Goal: Task Accomplishment & Management: Complete application form

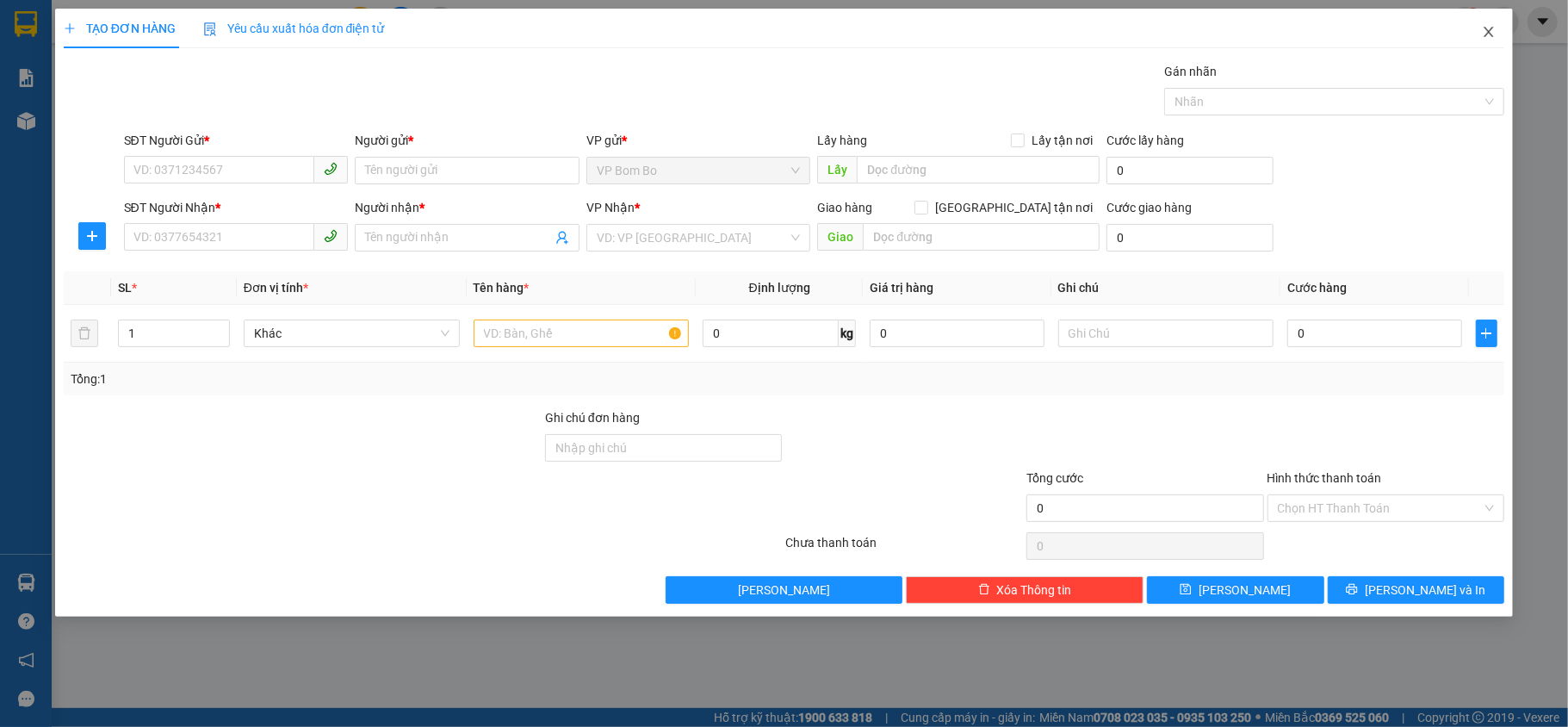
click at [1473, 31] on span "Close" at bounding box center [1488, 33] width 48 height 48
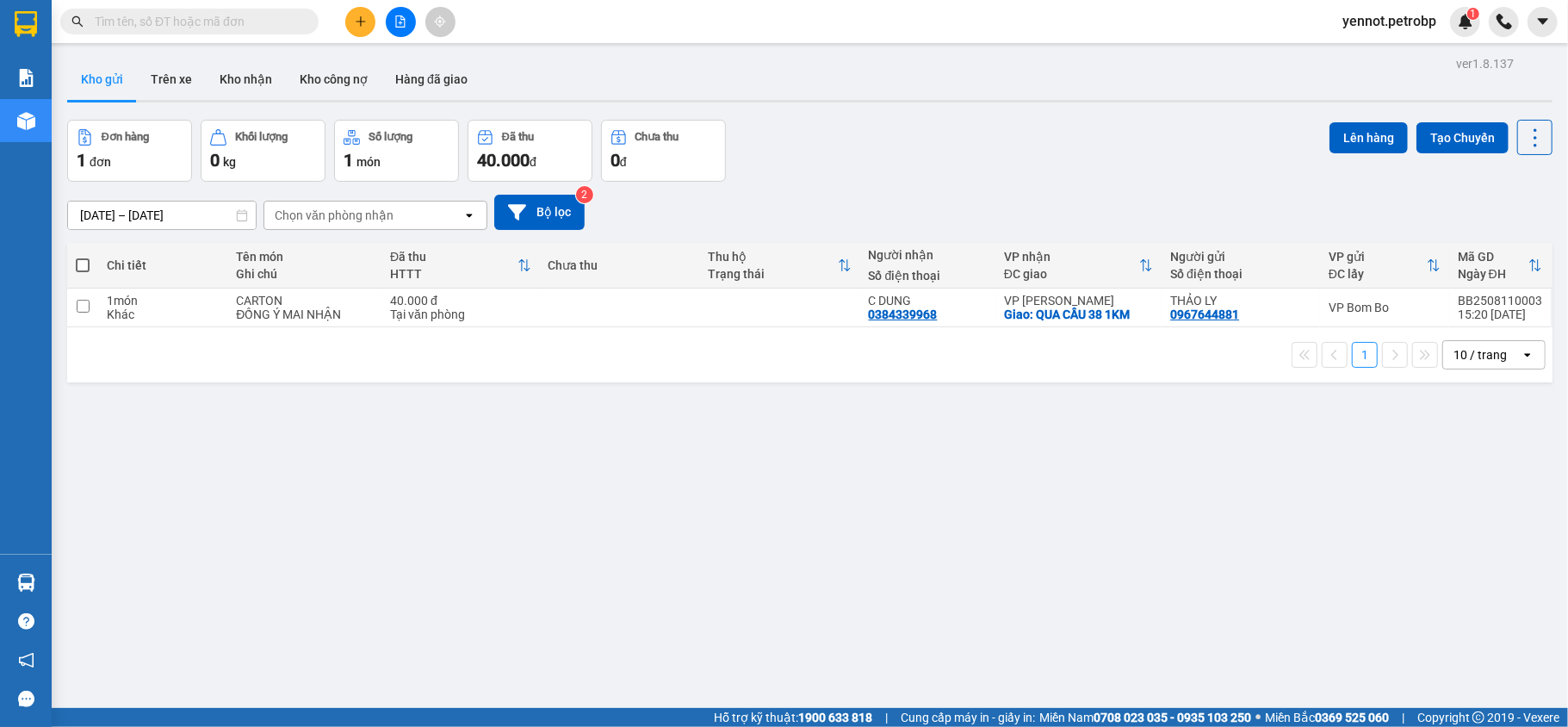
click at [367, 23] on button at bounding box center [360, 22] width 31 height 31
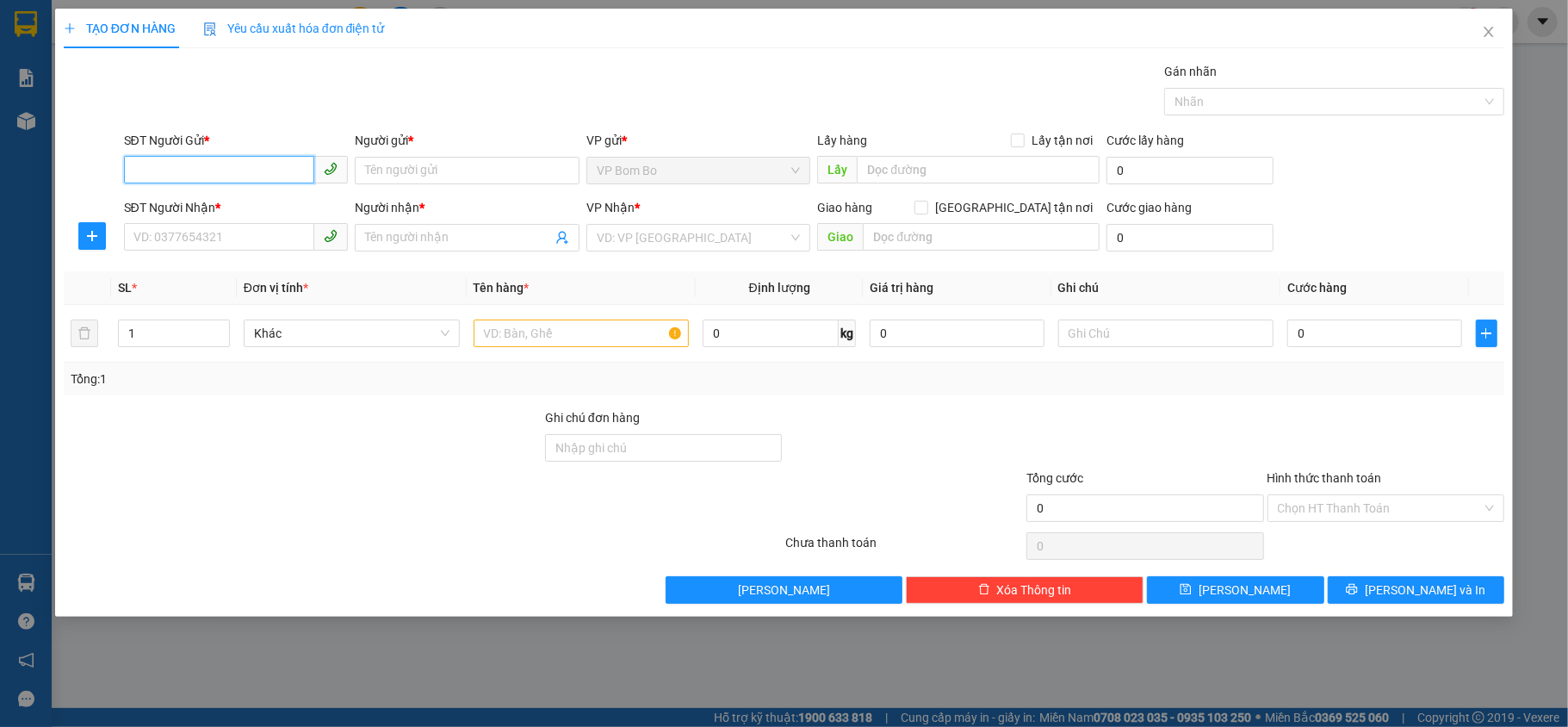
click at [238, 170] on input "SĐT Người Gửi *" at bounding box center [220, 170] width 191 height 28
click at [1493, 32] on icon "close" at bounding box center [1488, 32] width 14 height 14
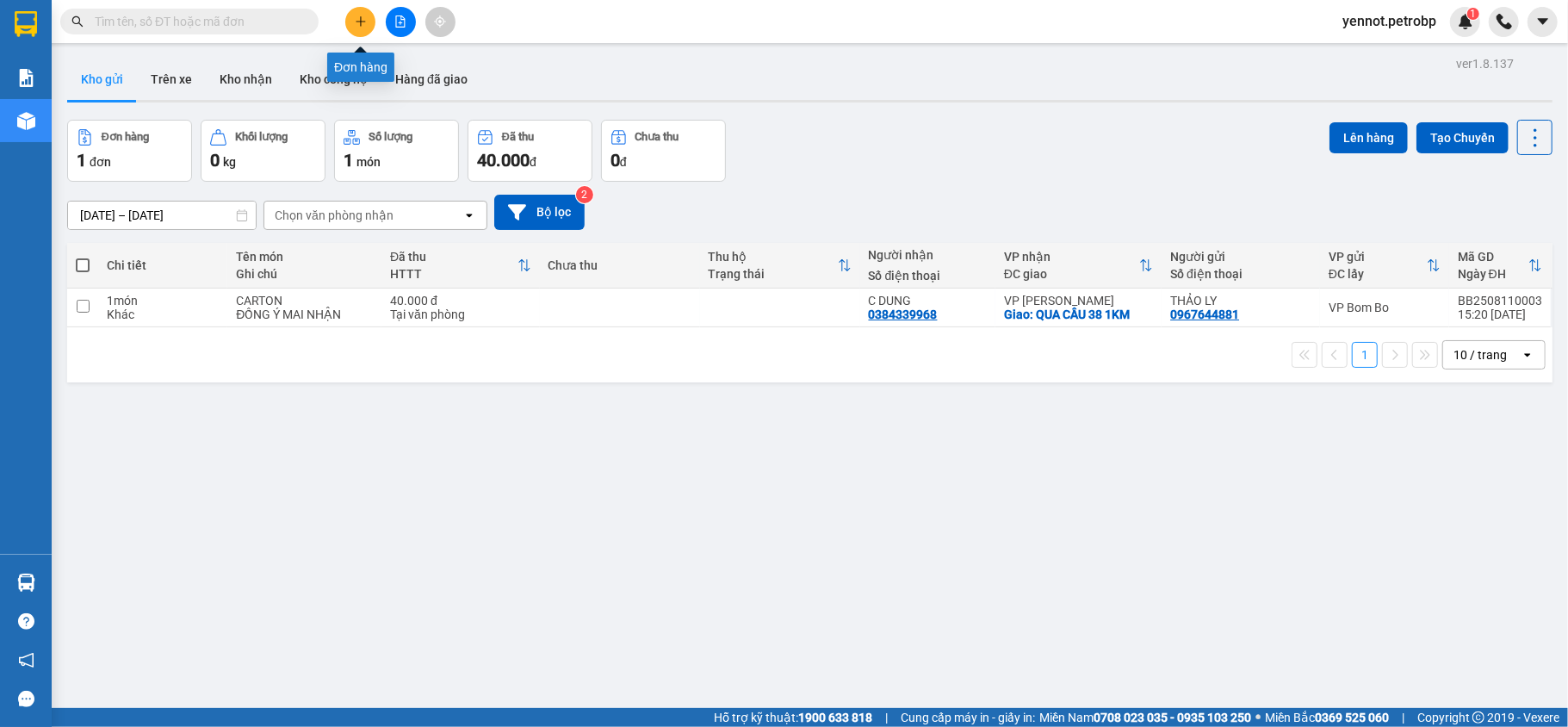
click at [366, 16] on icon "plus" at bounding box center [361, 22] width 12 height 12
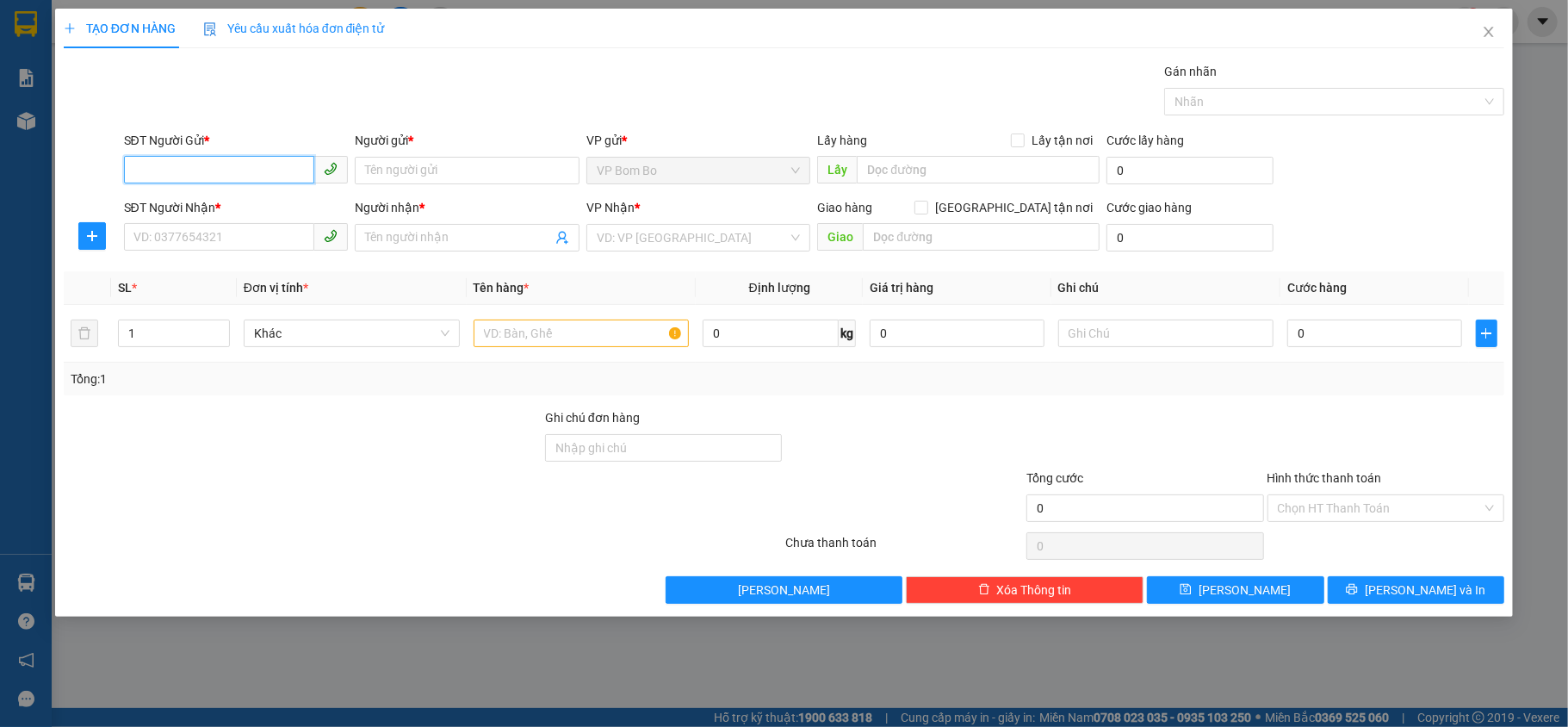
click at [253, 159] on input "SĐT Người Gửi *" at bounding box center [220, 170] width 191 height 28
click at [232, 200] on div "0967644881 - [PERSON_NAME]" at bounding box center [236, 205] width 204 height 19
type input "0967644881"
type input "THẢO LY"
type input "0384339968"
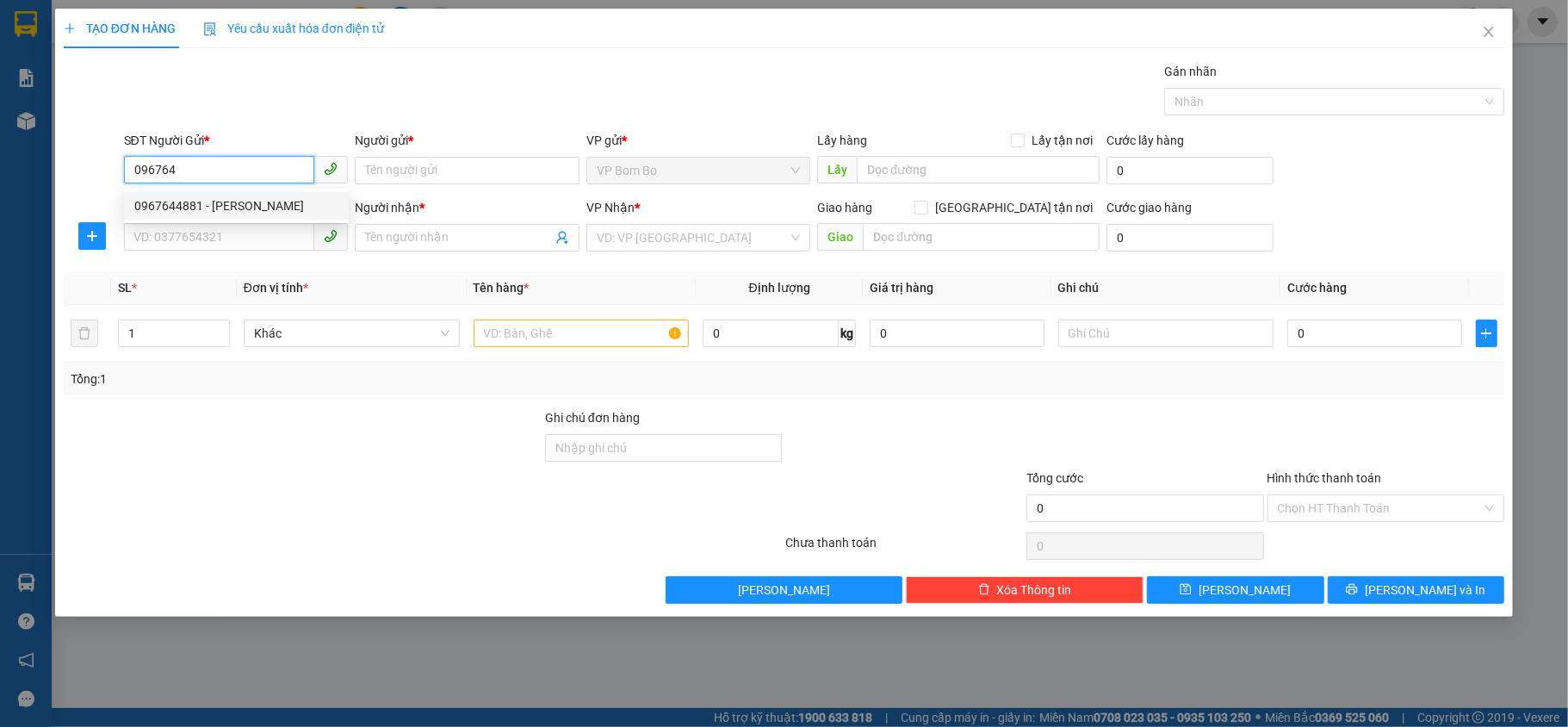
type input "C DUNG"
checkbox input "true"
type input "QUA CẦU 38 1KM"
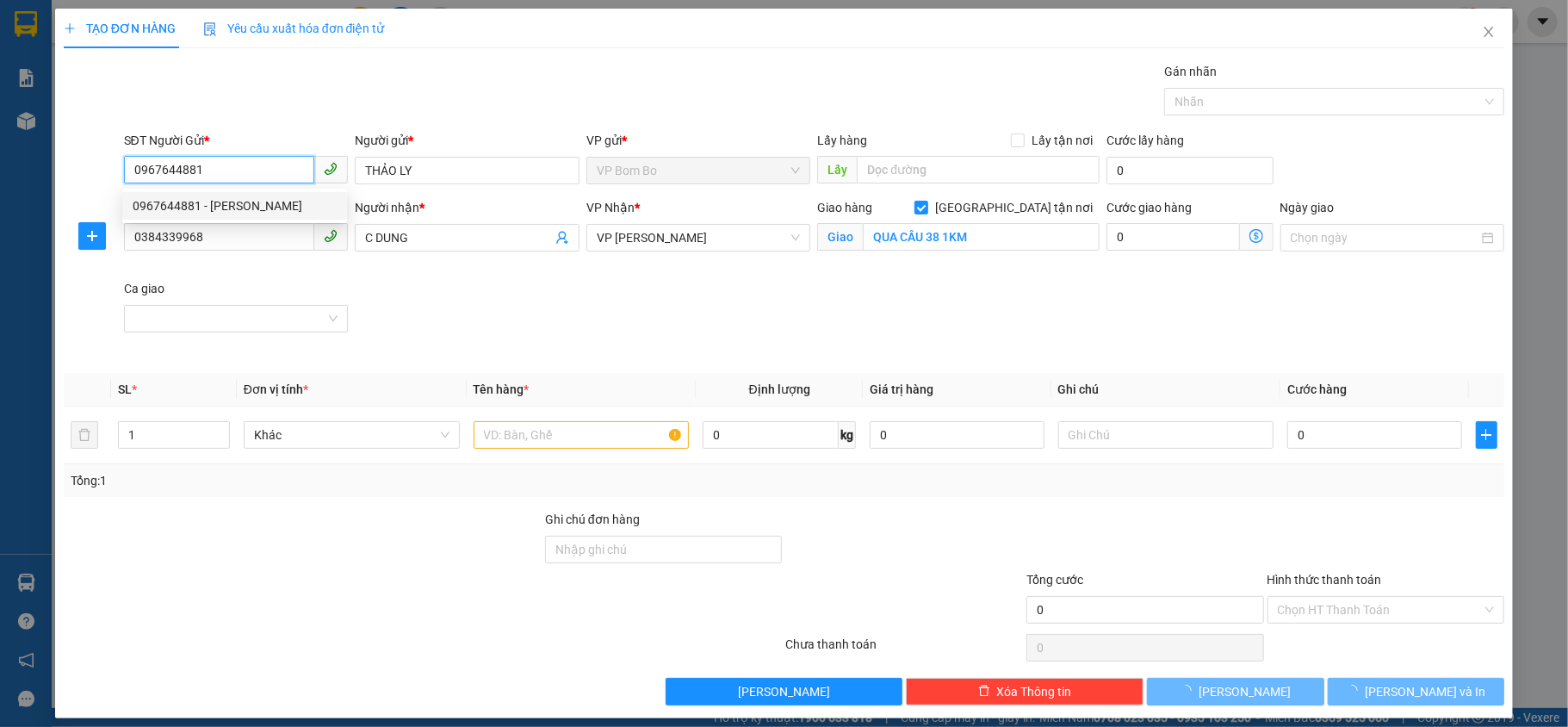
type input "40.000"
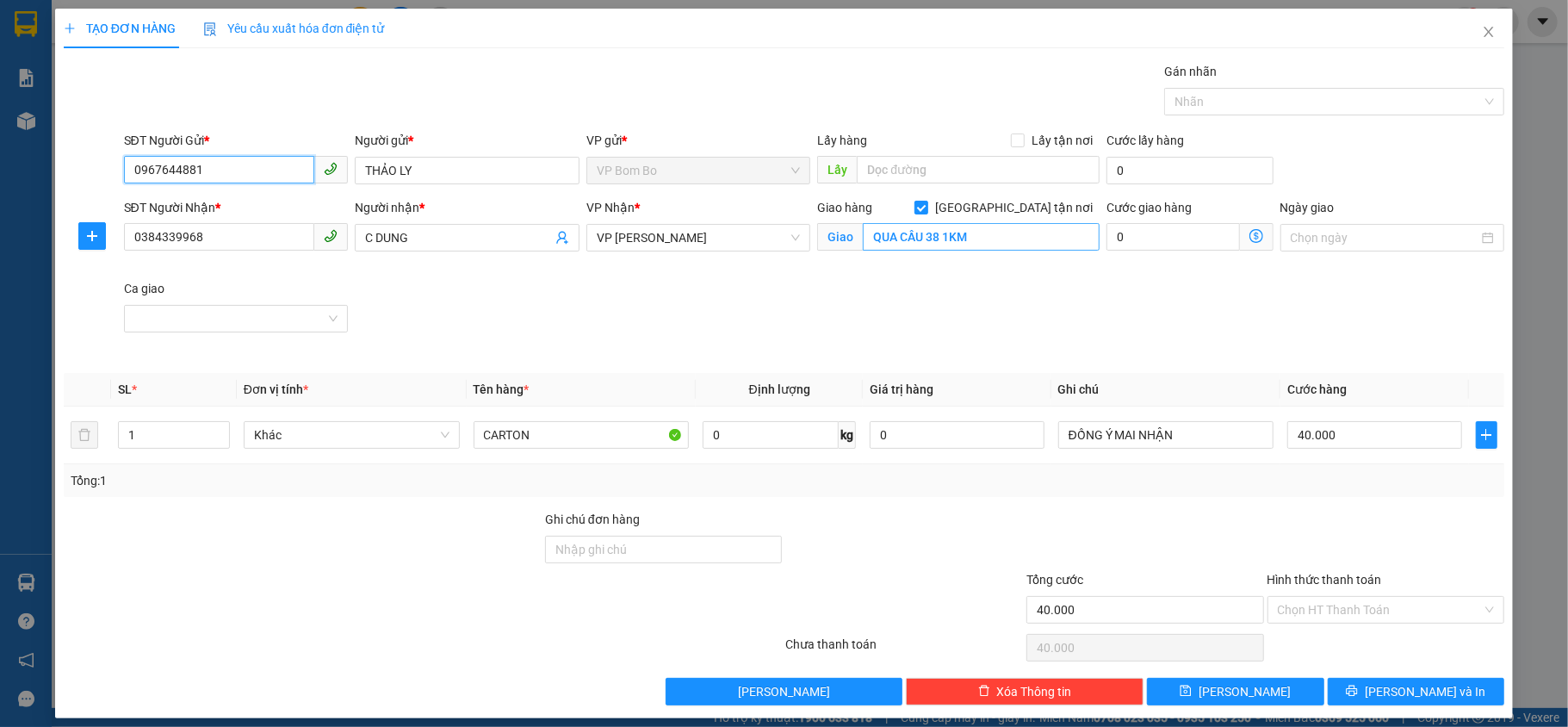
type input "0967644881"
click at [772, 295] on div "SĐT Người Nhận * 0384339968 Người nhận * C DUNG VP Nhận * VP Đức Liễu Giao hàng…" at bounding box center [814, 279] width 1388 height 162
click at [692, 246] on span "VP [PERSON_NAME]" at bounding box center [698, 238] width 204 height 26
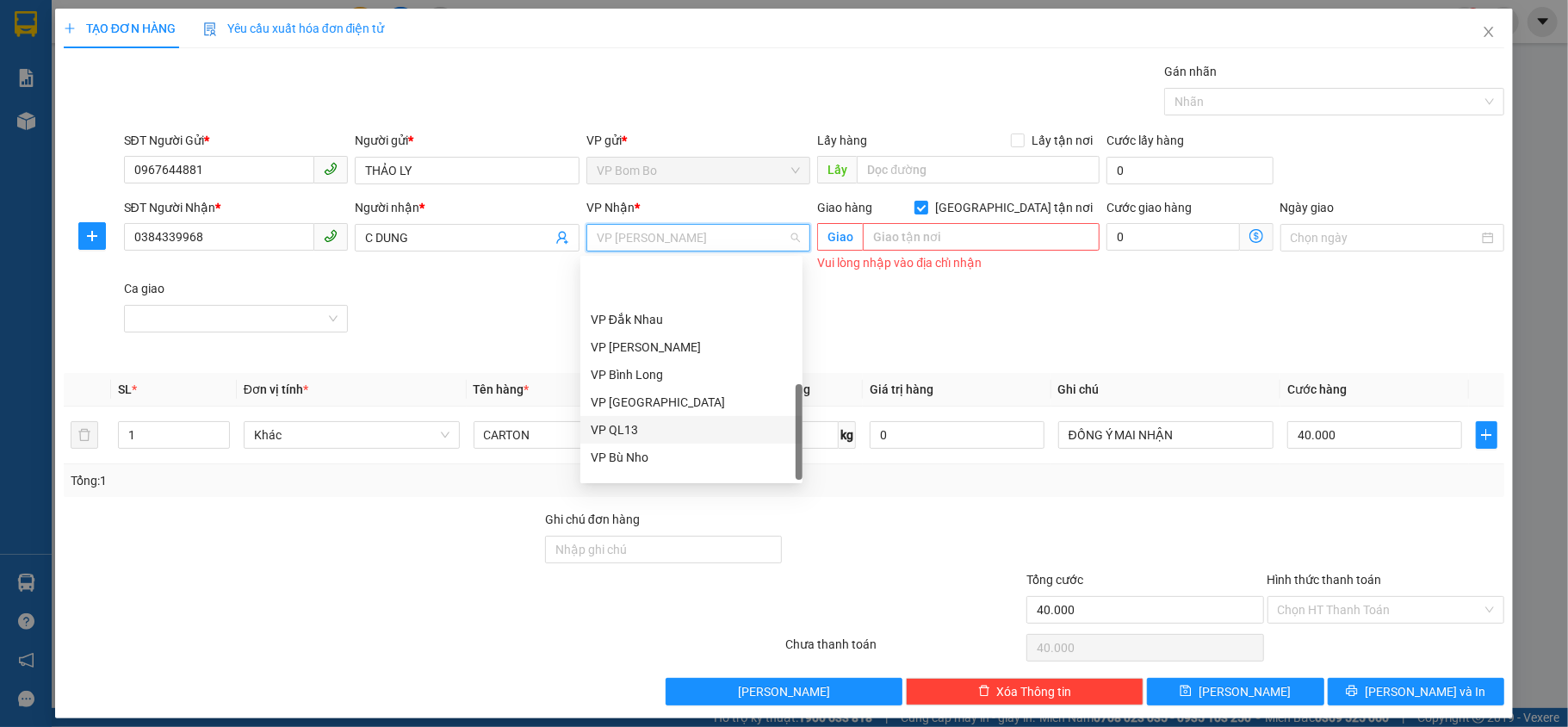
scroll to position [413, 0]
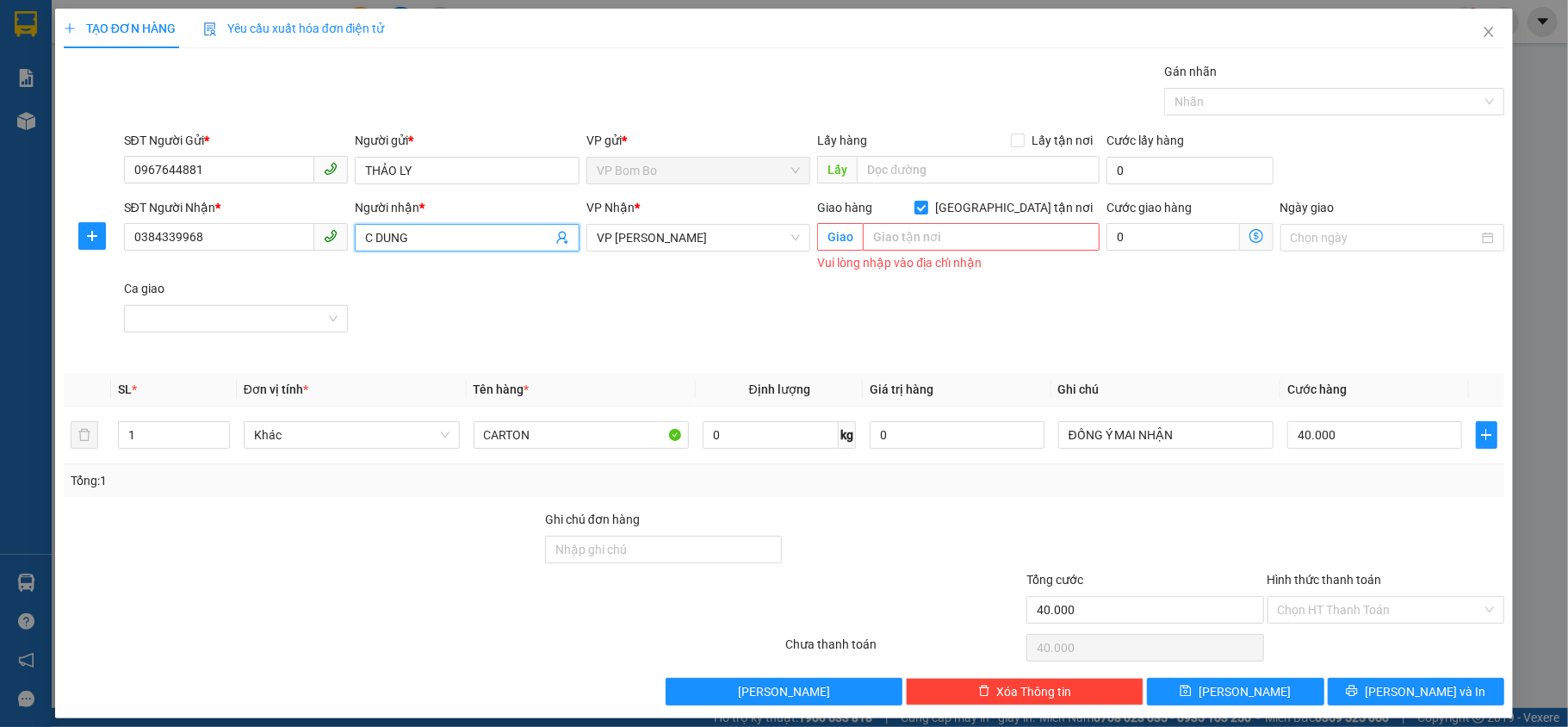
click at [450, 239] on input "C DUNG" at bounding box center [458, 237] width 186 height 19
type input "C"
click at [891, 241] on input "text" at bounding box center [981, 237] width 237 height 28
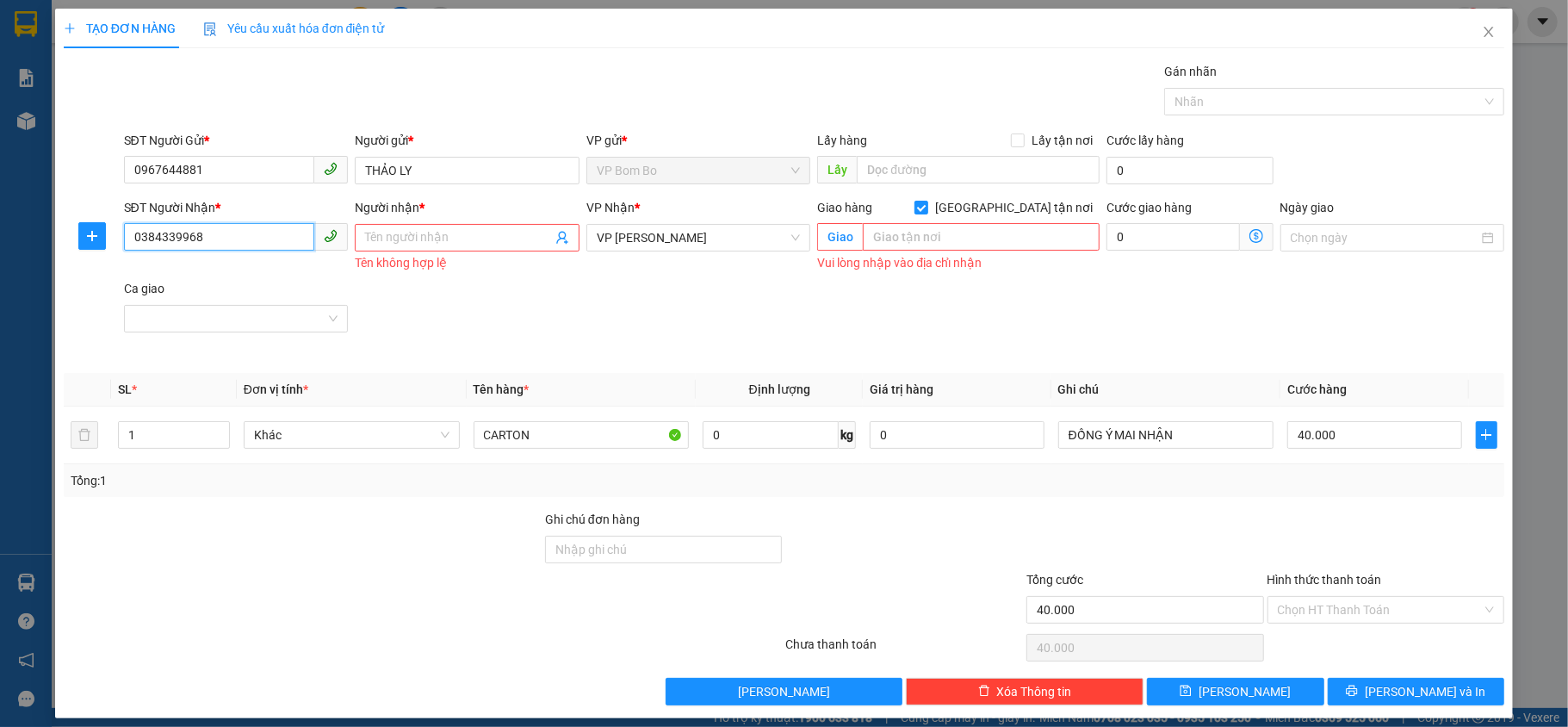
click at [268, 235] on input "0384339968" at bounding box center [220, 237] width 191 height 28
type input "0"
type input "0845007139"
click at [500, 233] on input "Người nhận *" at bounding box center [458, 237] width 186 height 19
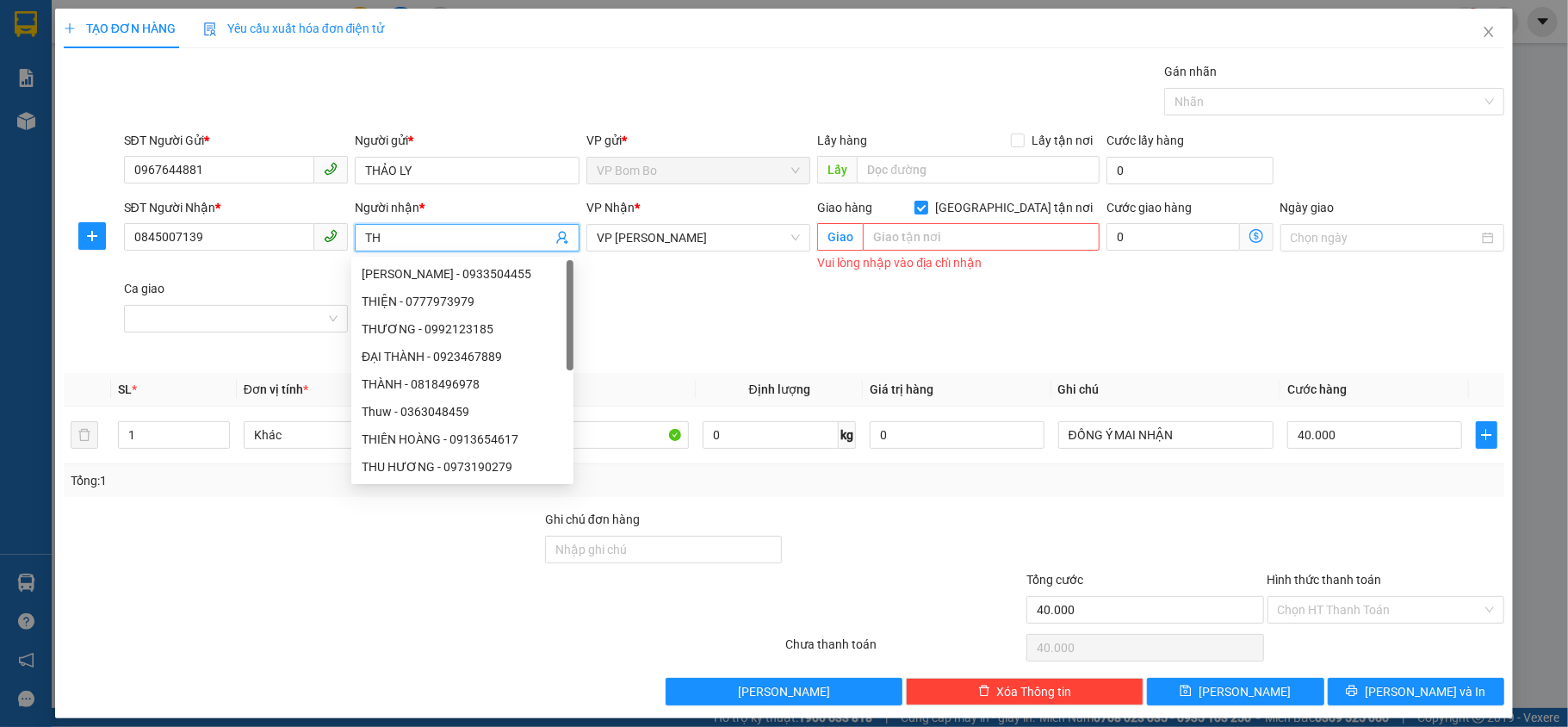
type input "T"
type input "CHỊ THI"
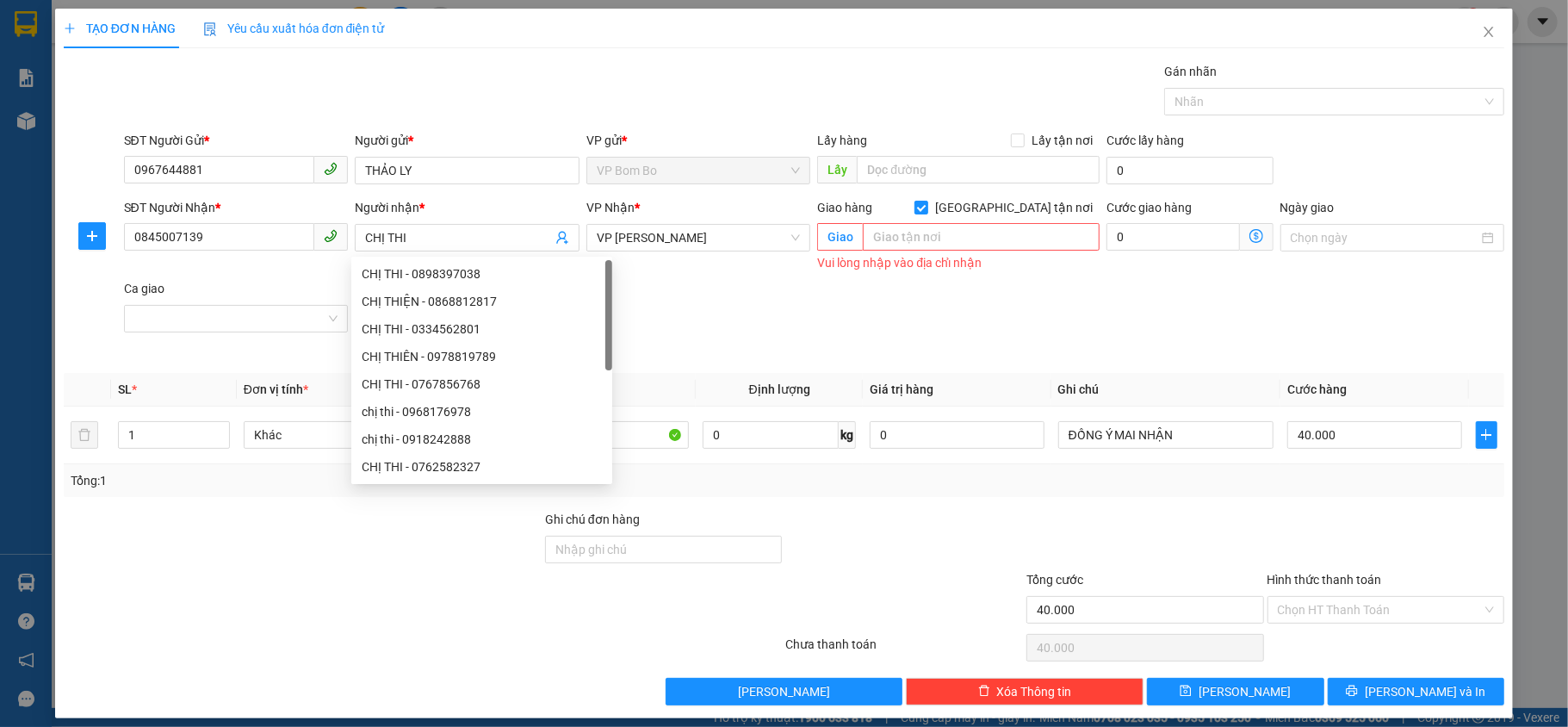
click at [734, 328] on div "SĐT Người Nhận * 0845007139 Người nhận * CHỊ THI VP Nhận * VP Đức [PERSON_NAME]…" at bounding box center [814, 279] width 1388 height 162
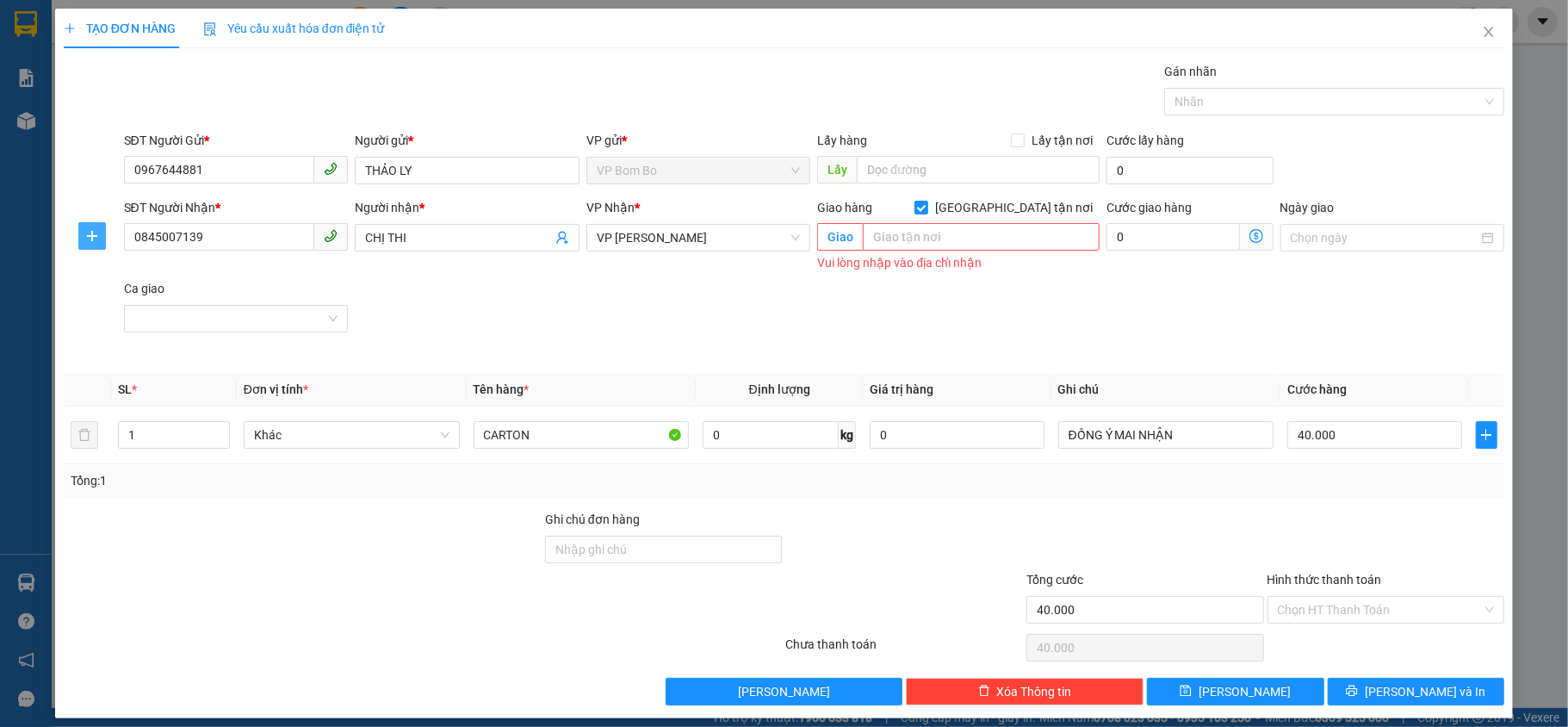
click at [81, 229] on span "plus" at bounding box center [92, 236] width 26 height 14
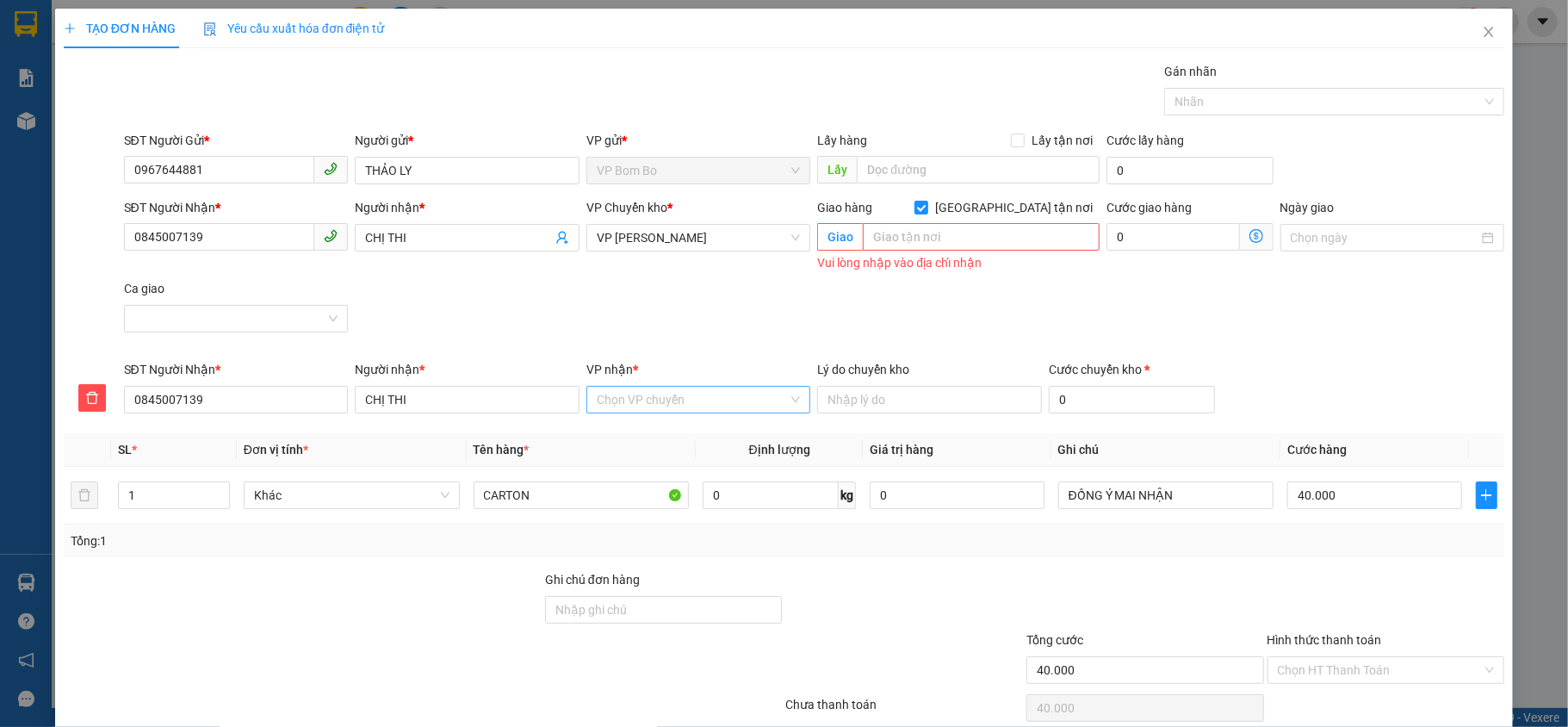
click at [761, 393] on input "VP nhận *" at bounding box center [692, 400] width 192 height 26
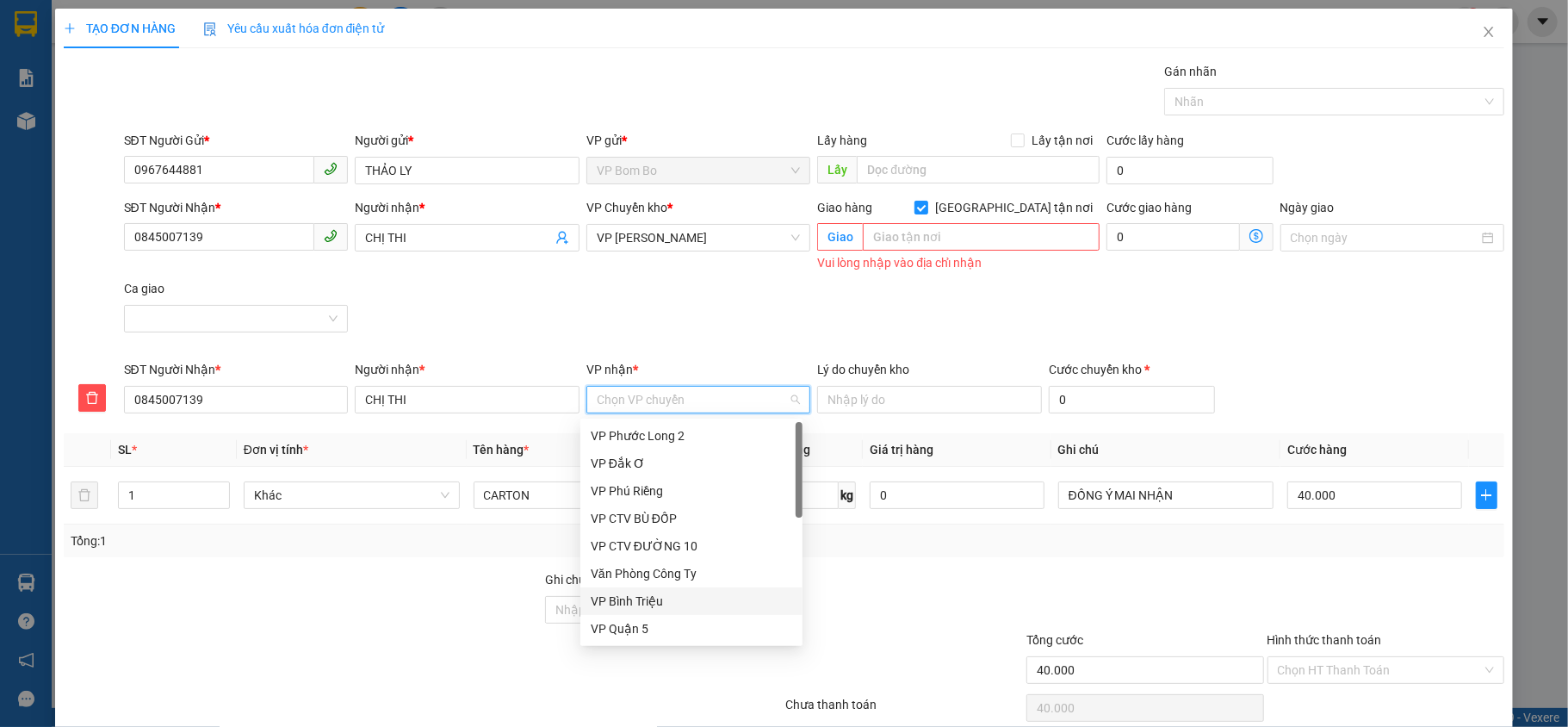
click at [685, 610] on div "VP Bình Triệu" at bounding box center [691, 601] width 201 height 19
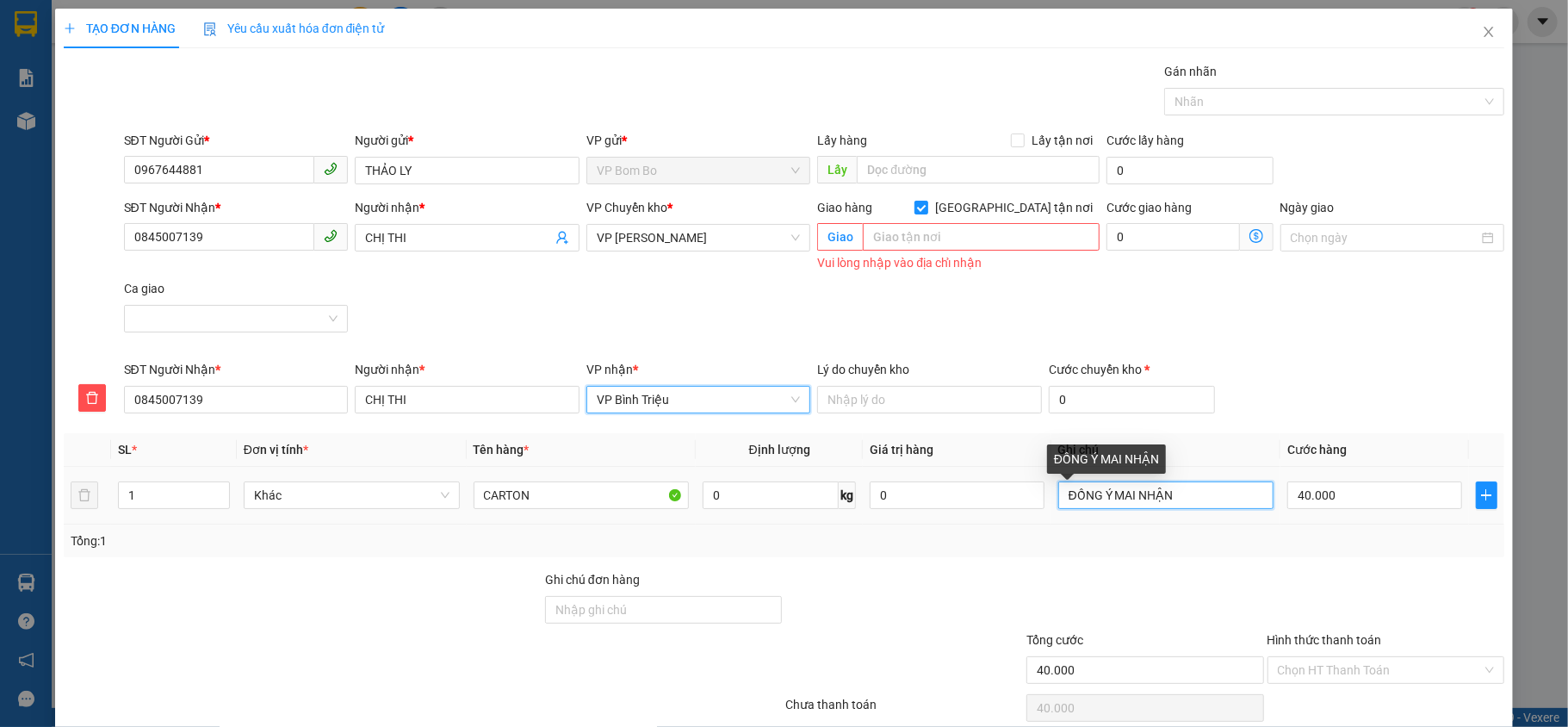
click at [1189, 508] on input "ĐỒNG Ý MAI NHẬN" at bounding box center [1166, 495] width 216 height 28
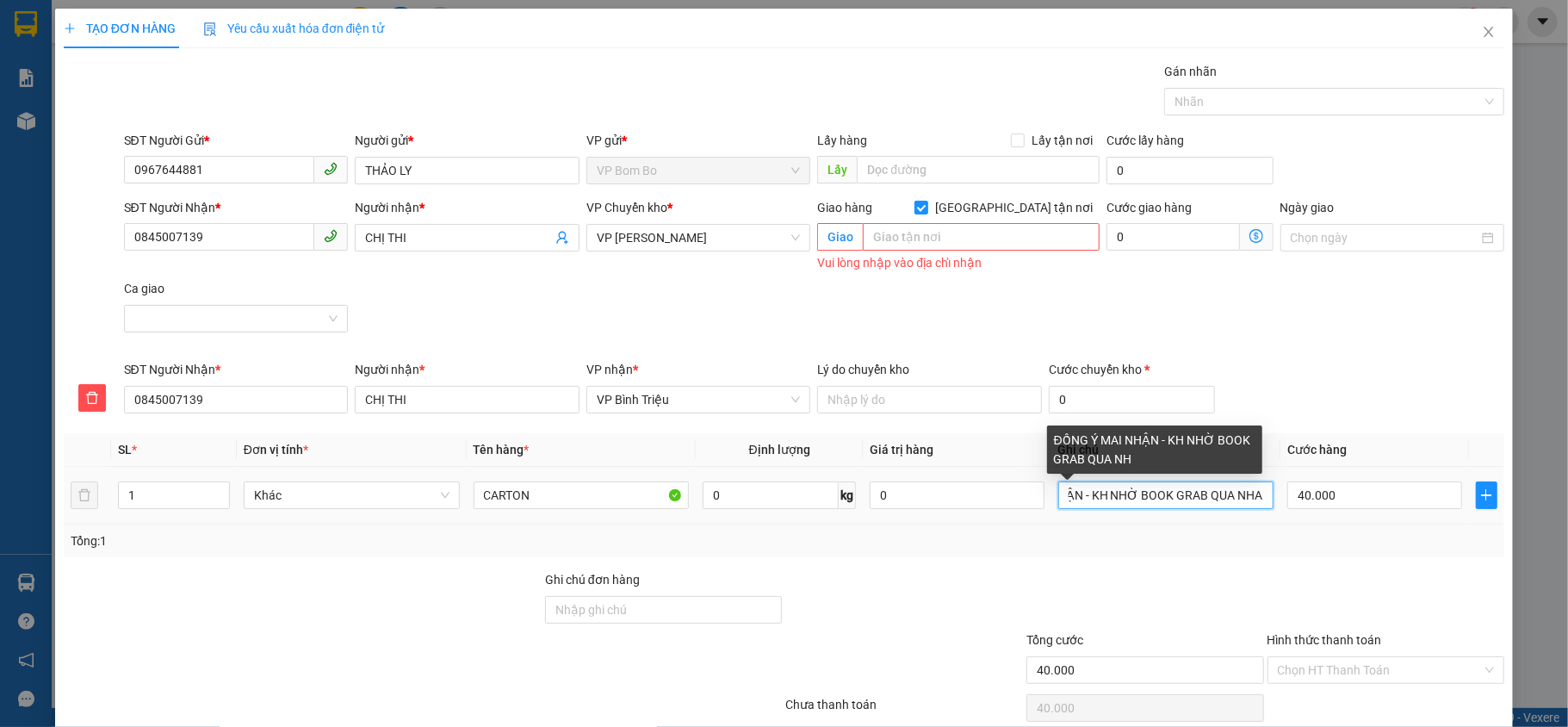
scroll to position [0, 107]
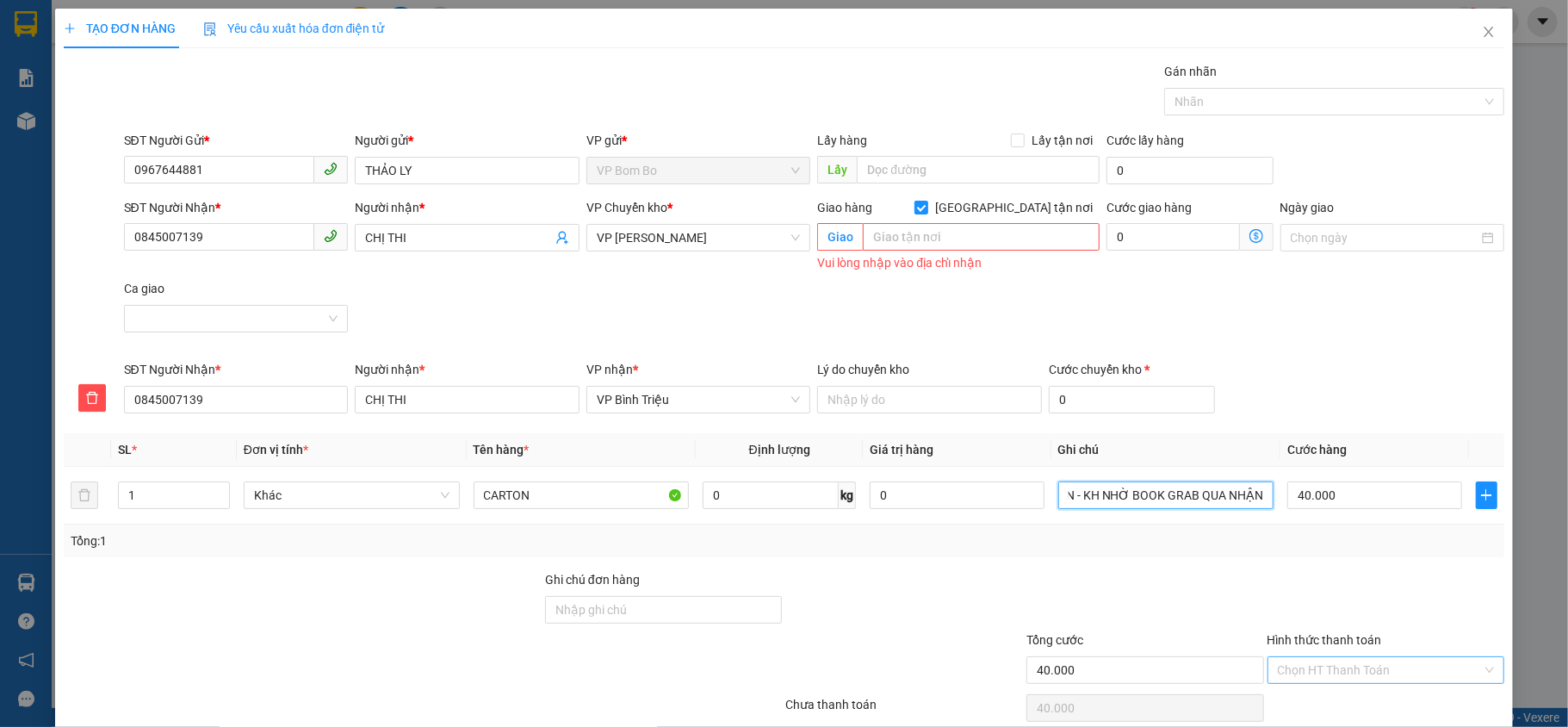
type input "ĐỒNG Ý MAI NHẬN - KH NHỜ BOOK GRAB QUA NHẬN"
click at [1320, 666] on input "Hình thức thanh toán" at bounding box center [1380, 670] width 205 height 26
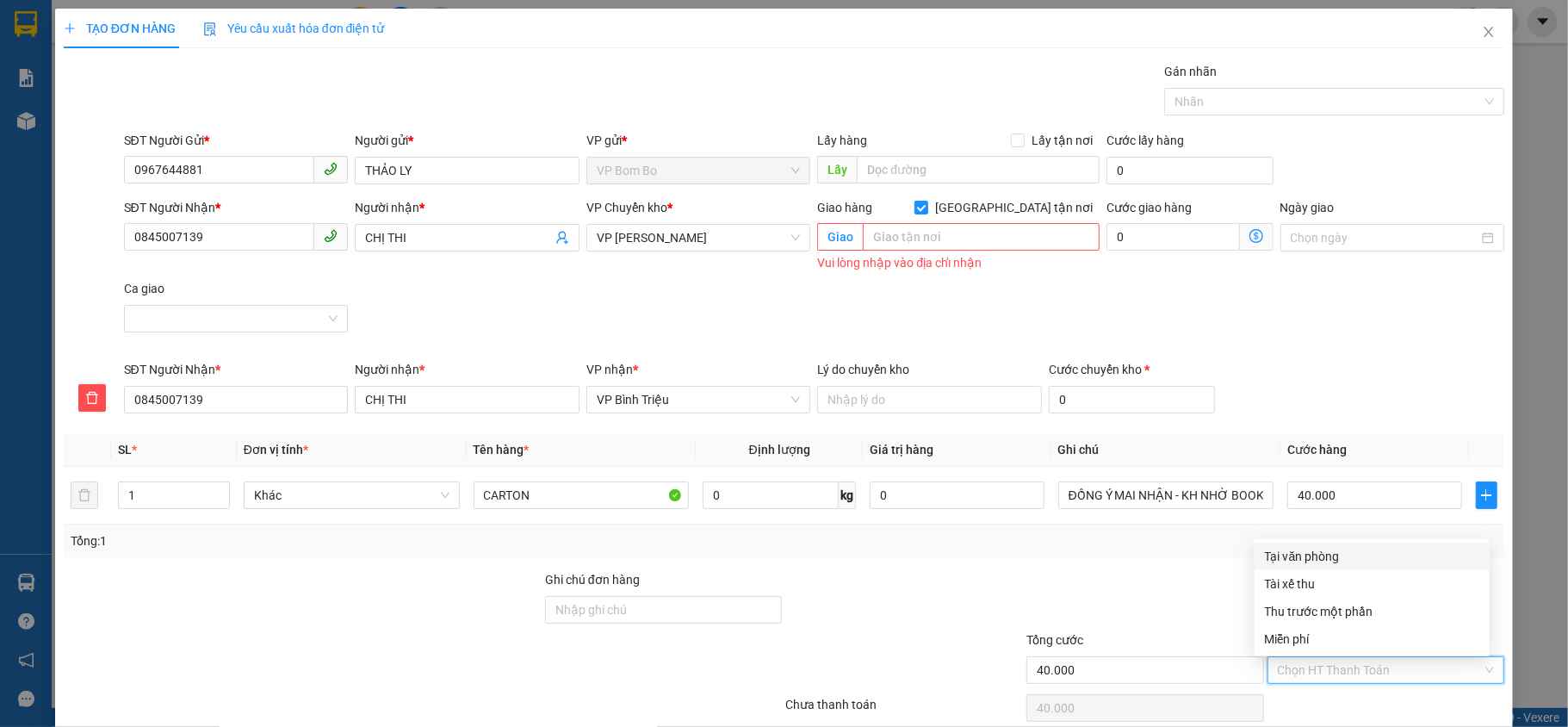
click at [1346, 549] on div "Tại văn phòng" at bounding box center [1371, 555] width 214 height 19
type input "0"
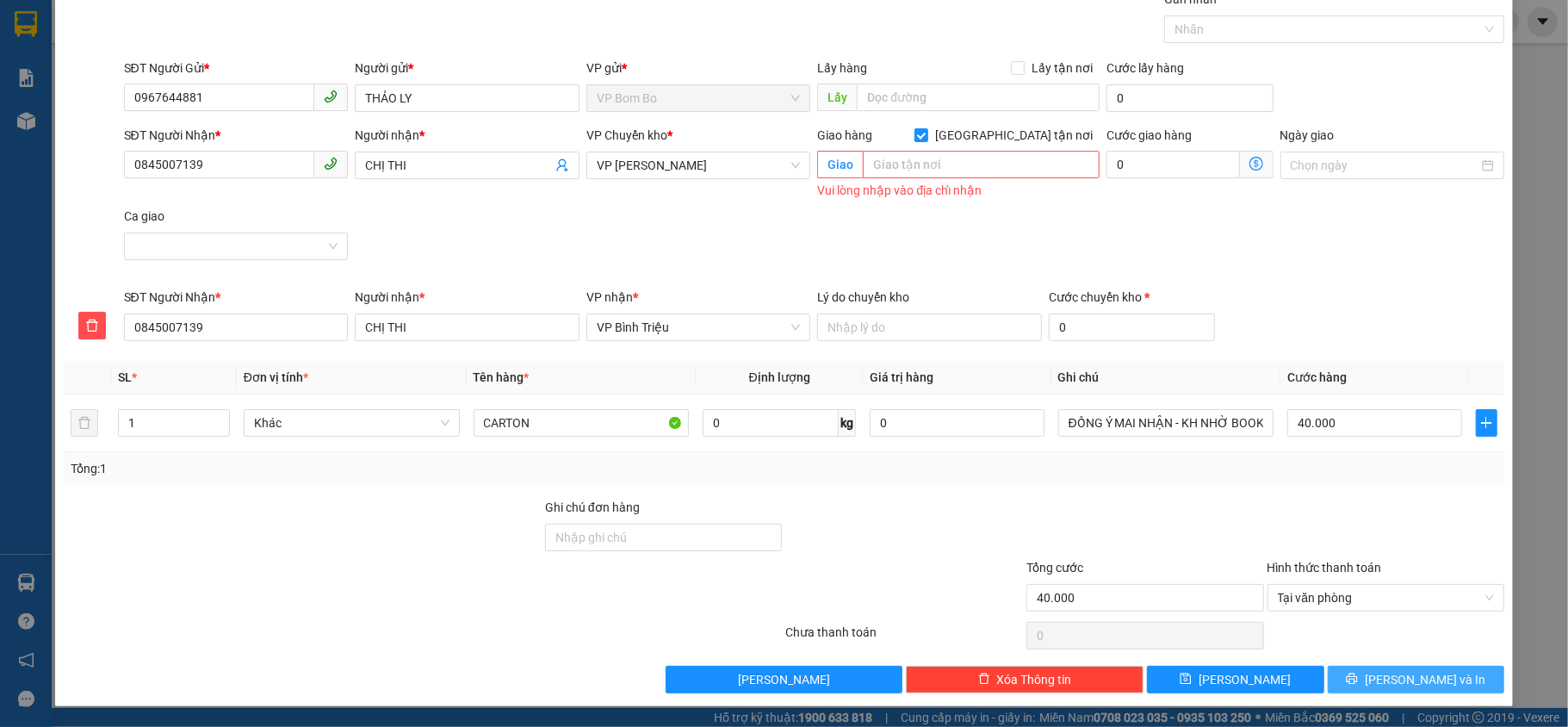
click at [1358, 684] on icon "printer" at bounding box center [1351, 679] width 12 height 12
click at [926, 131] on input "[GEOGRAPHIC_DATA] tận nơi" at bounding box center [920, 134] width 12 height 12
checkbox input "false"
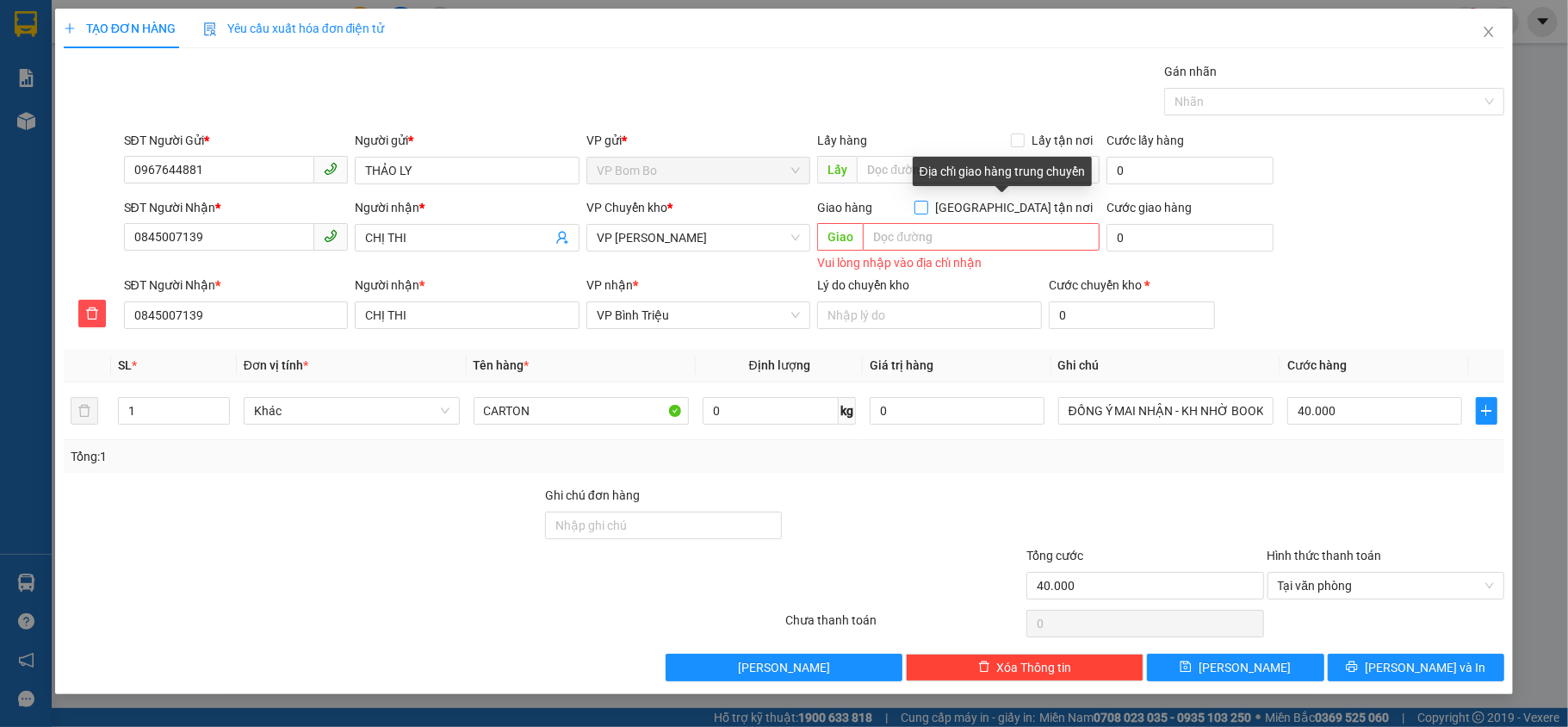
scroll to position [0, 0]
click at [899, 536] on div at bounding box center [903, 515] width 241 height 60
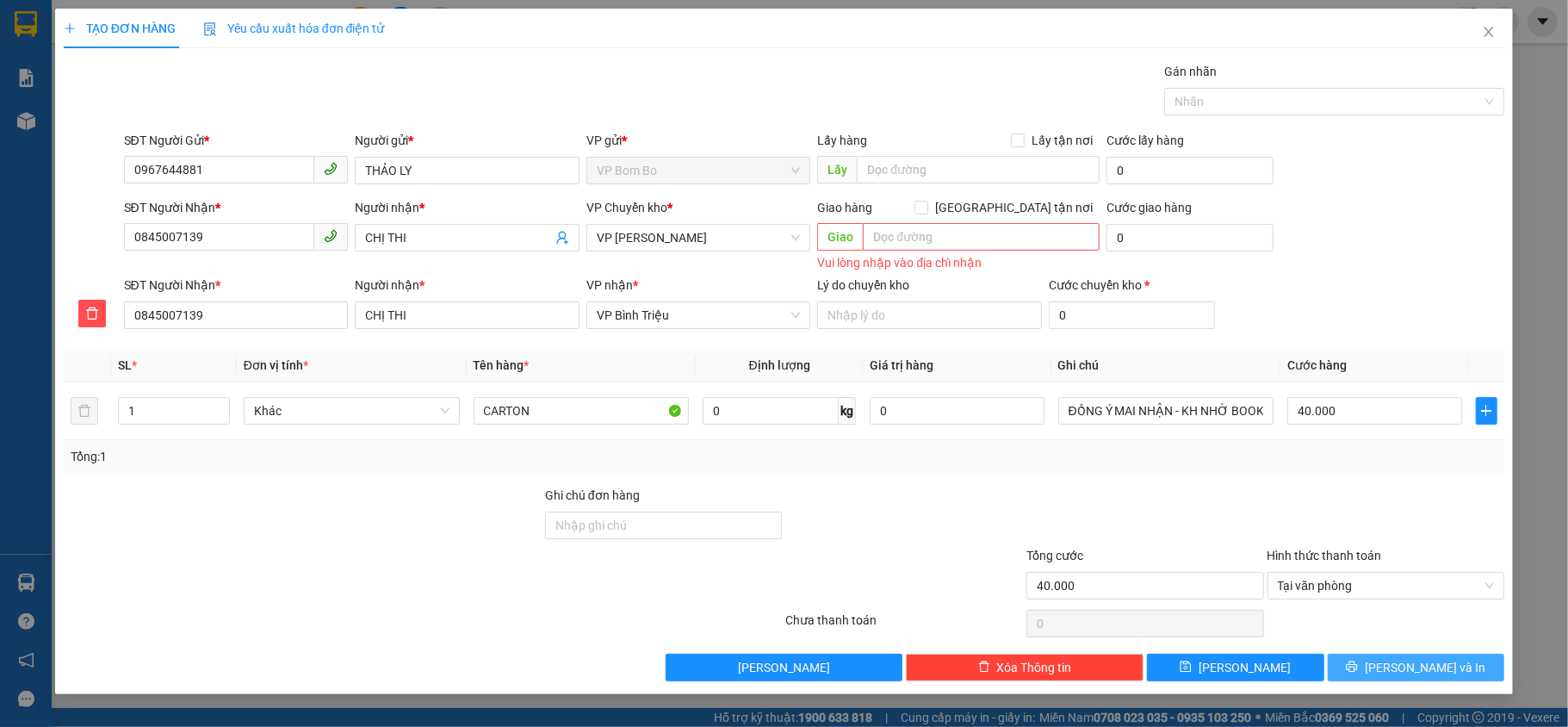
click at [1386, 680] on button "[PERSON_NAME] và In" at bounding box center [1416, 668] width 178 height 28
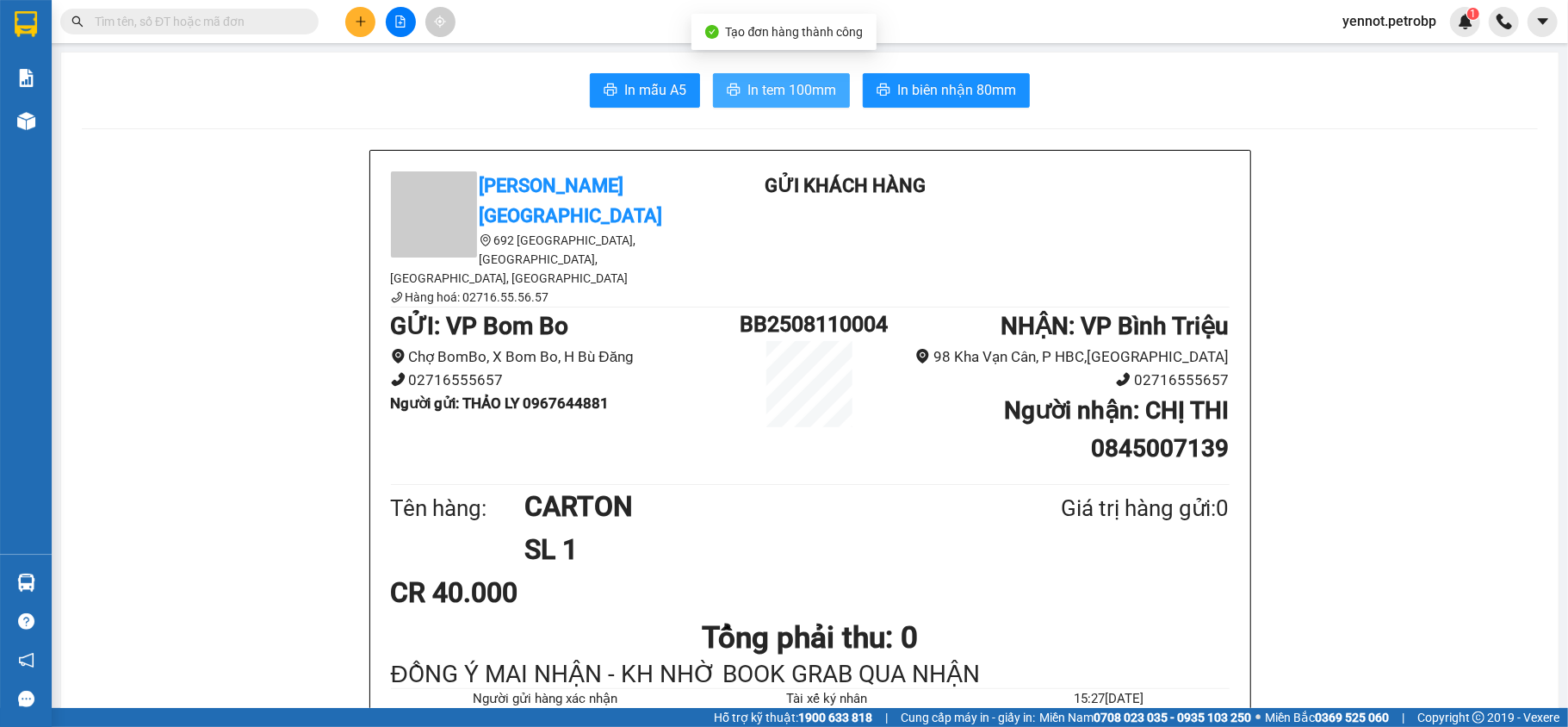
click at [807, 87] on span "In tem 100mm" at bounding box center [792, 90] width 89 height 22
click at [800, 97] on span "In tem 100mm" at bounding box center [792, 90] width 89 height 22
click at [1541, 23] on icon "caret-down" at bounding box center [1541, 21] width 10 height 6
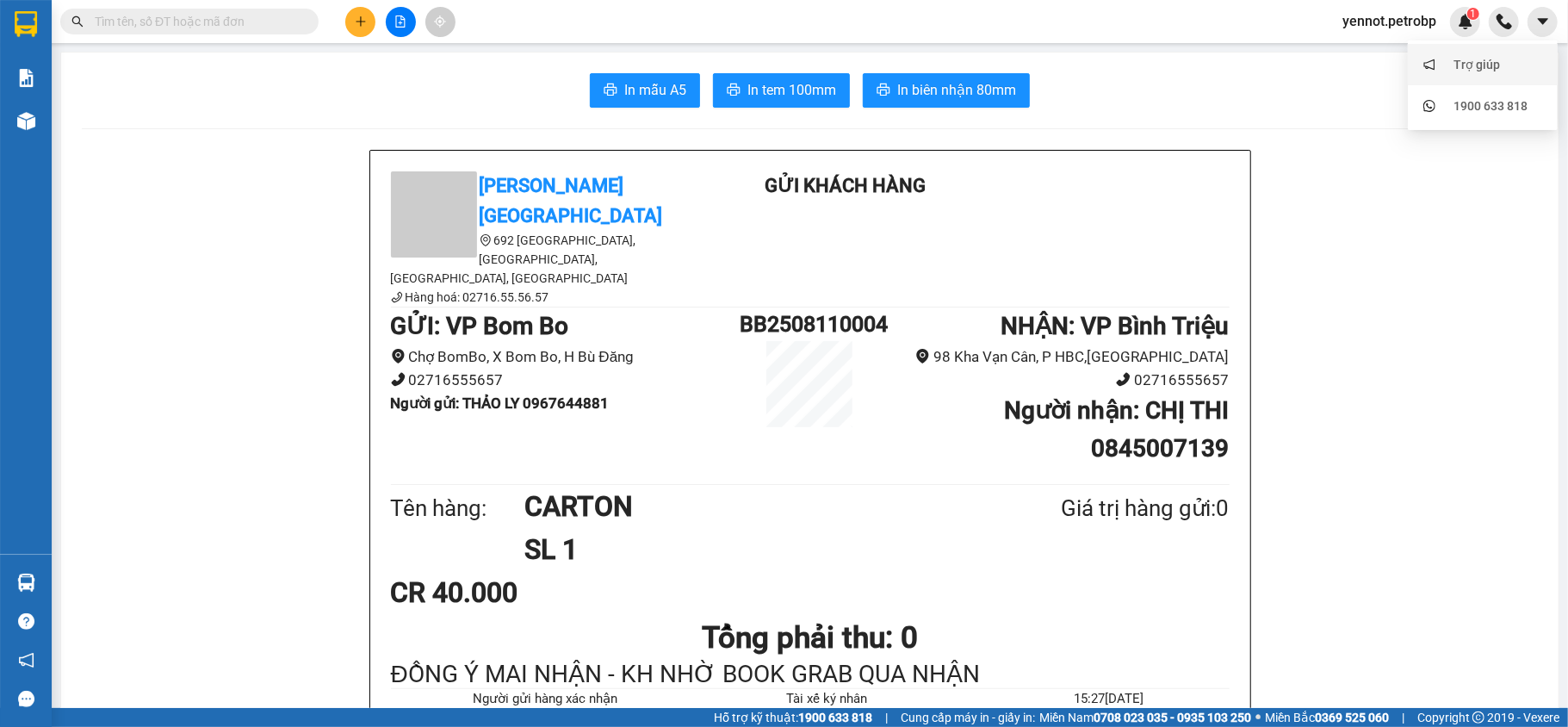
click at [1405, 22] on span "yennot.petrobp" at bounding box center [1389, 21] width 121 height 22
click at [1365, 46] on span "Đăng xuất" at bounding box center [1395, 53] width 87 height 19
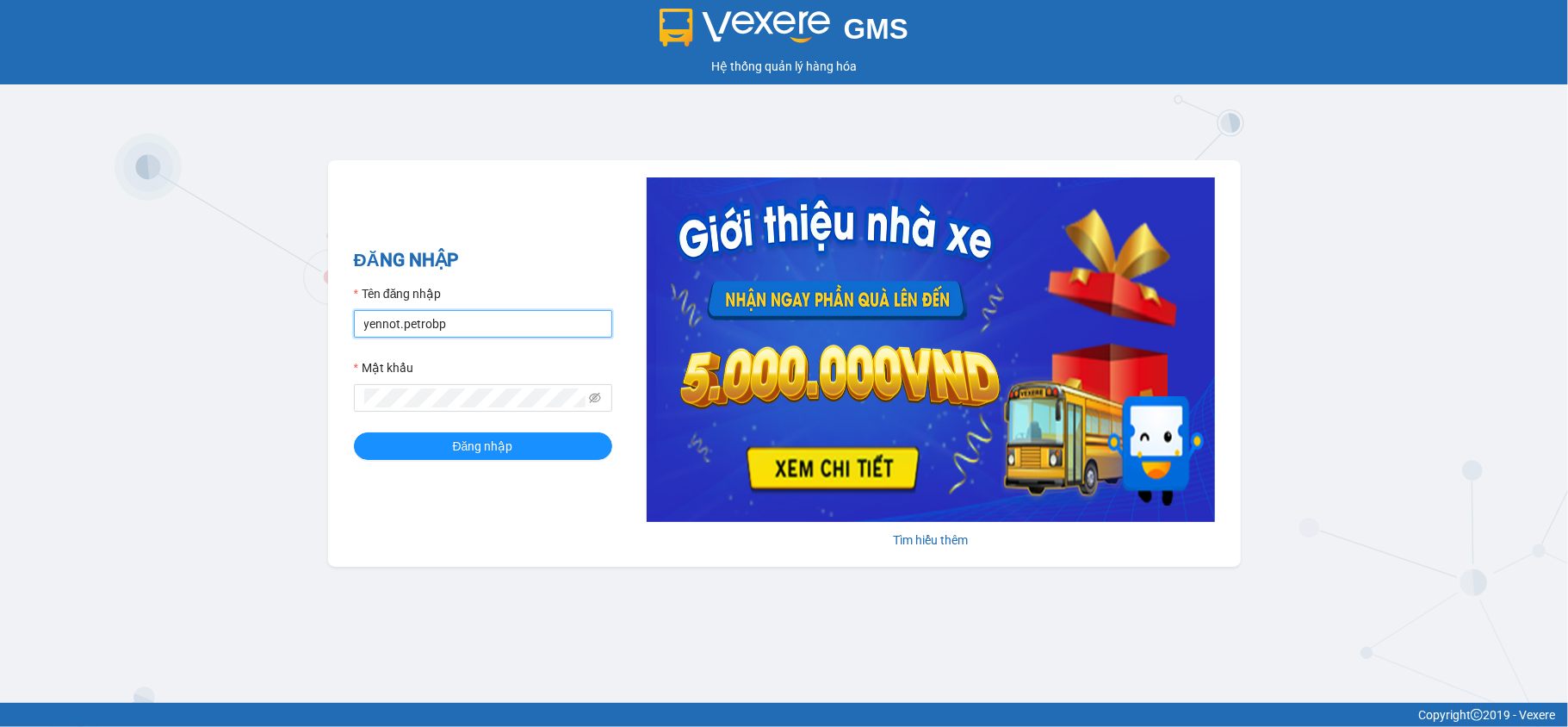
click at [464, 326] on input "yennot.petrobp" at bounding box center [483, 324] width 258 height 28
type input "sonnp.petrobp"
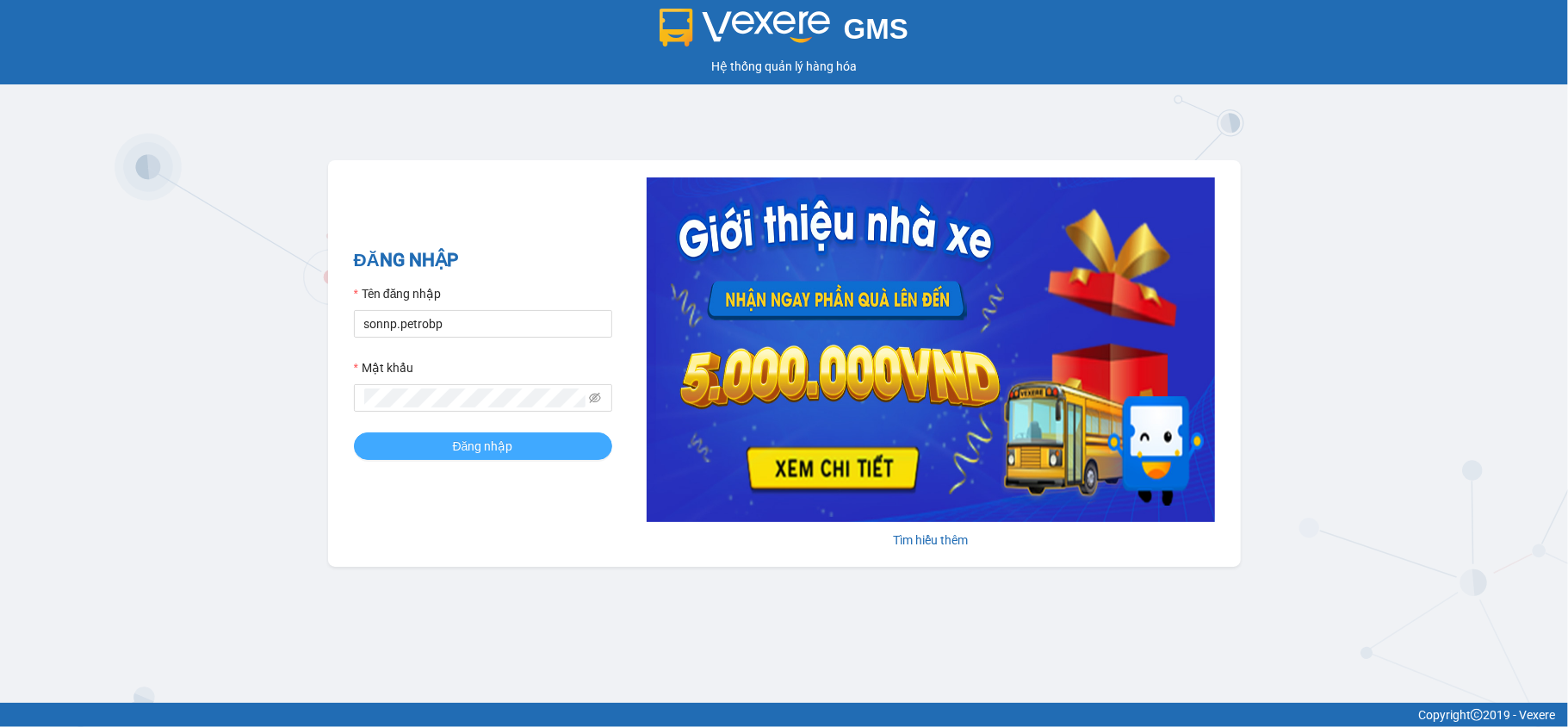
click at [492, 455] on span "Đăng nhập" at bounding box center [482, 446] width 60 height 19
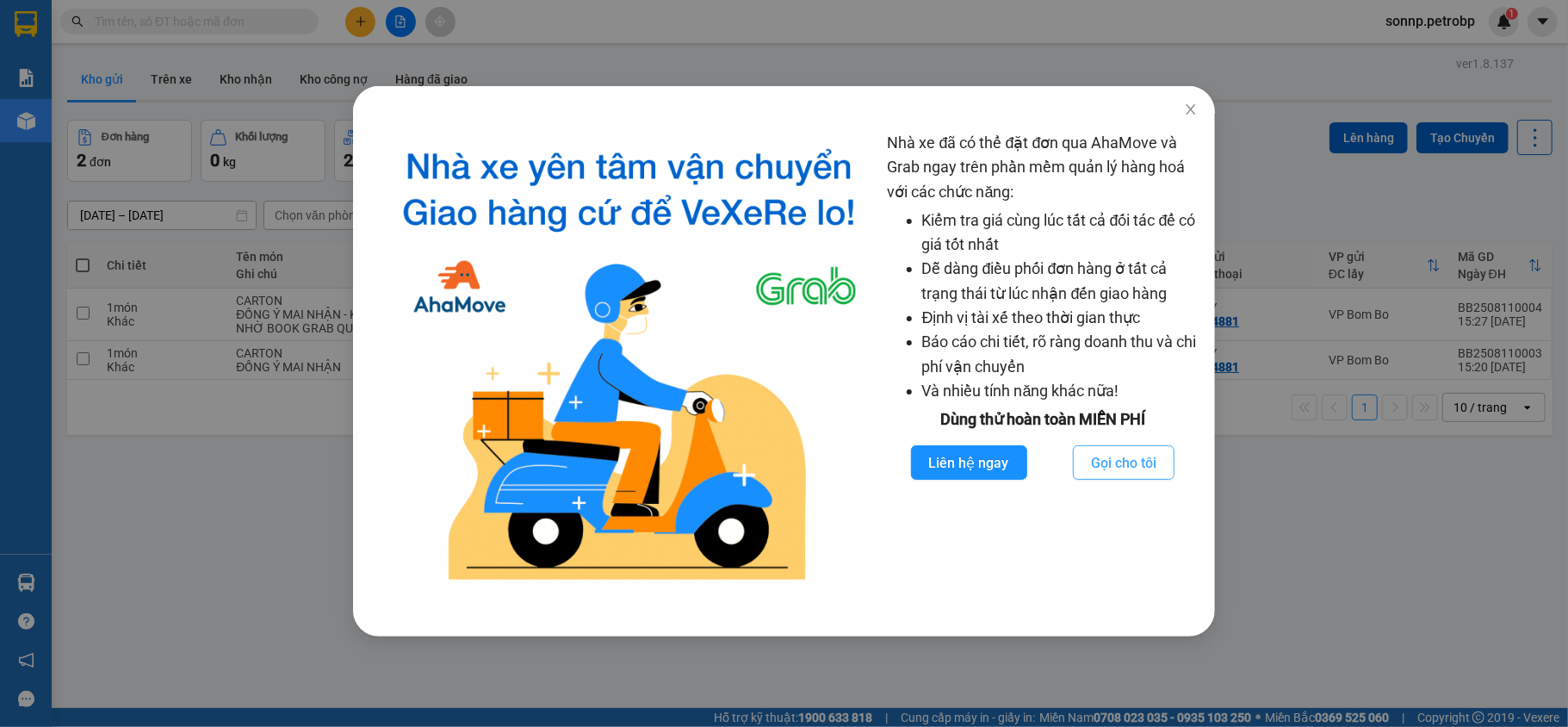
click at [1144, 462] on span "Gọi cho tôi" at bounding box center [1123, 463] width 65 height 22
click at [1027, 466] on input "text" at bounding box center [1004, 459] width 173 height 28
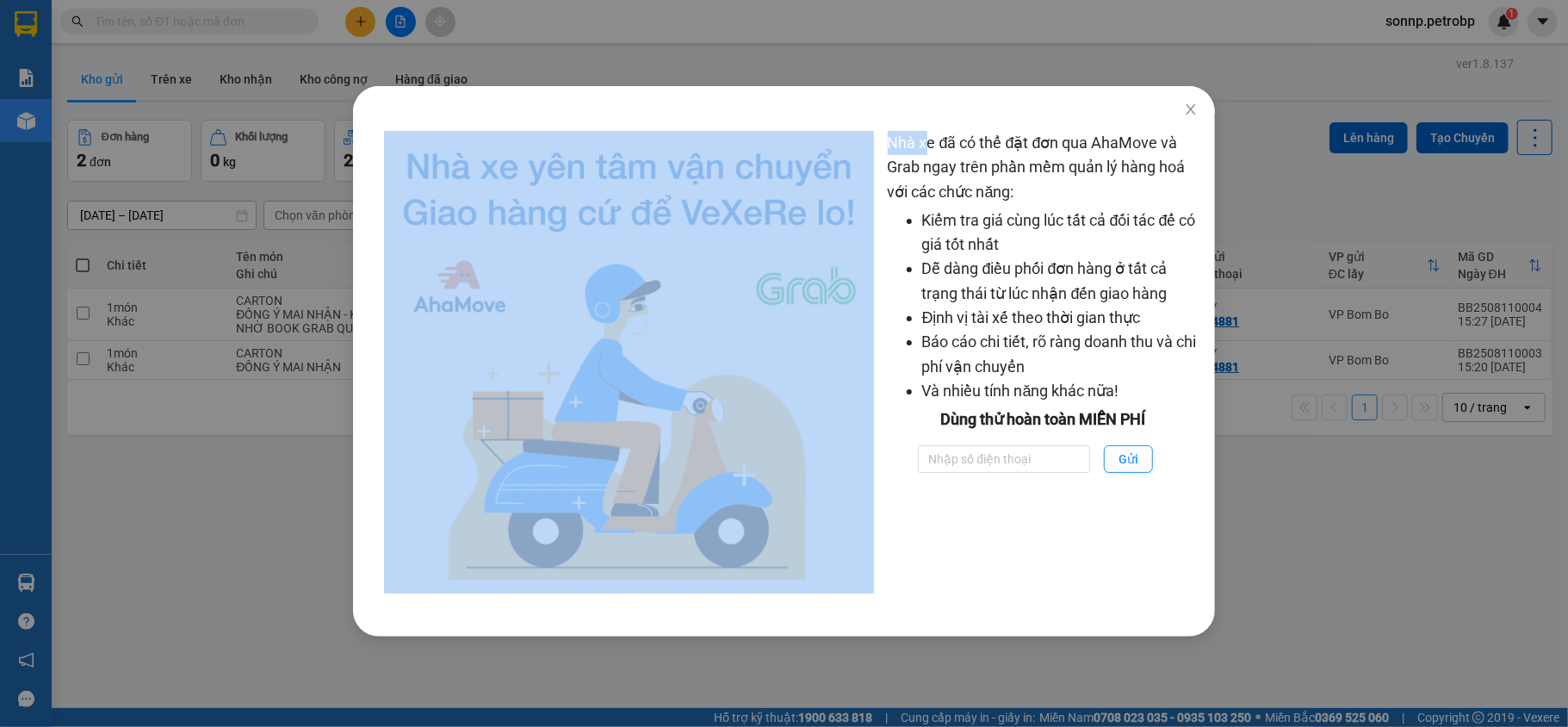
drag, startPoint x: 700, startPoint y: 95, endPoint x: 924, endPoint y: 122, distance: 225.6
click at [924, 122] on div "Nhà xe đã có thể đặt đơn qua AhaMove và Grab ngay trên phần mềm quản lý hàng ho…" at bounding box center [784, 361] width 863 height 550
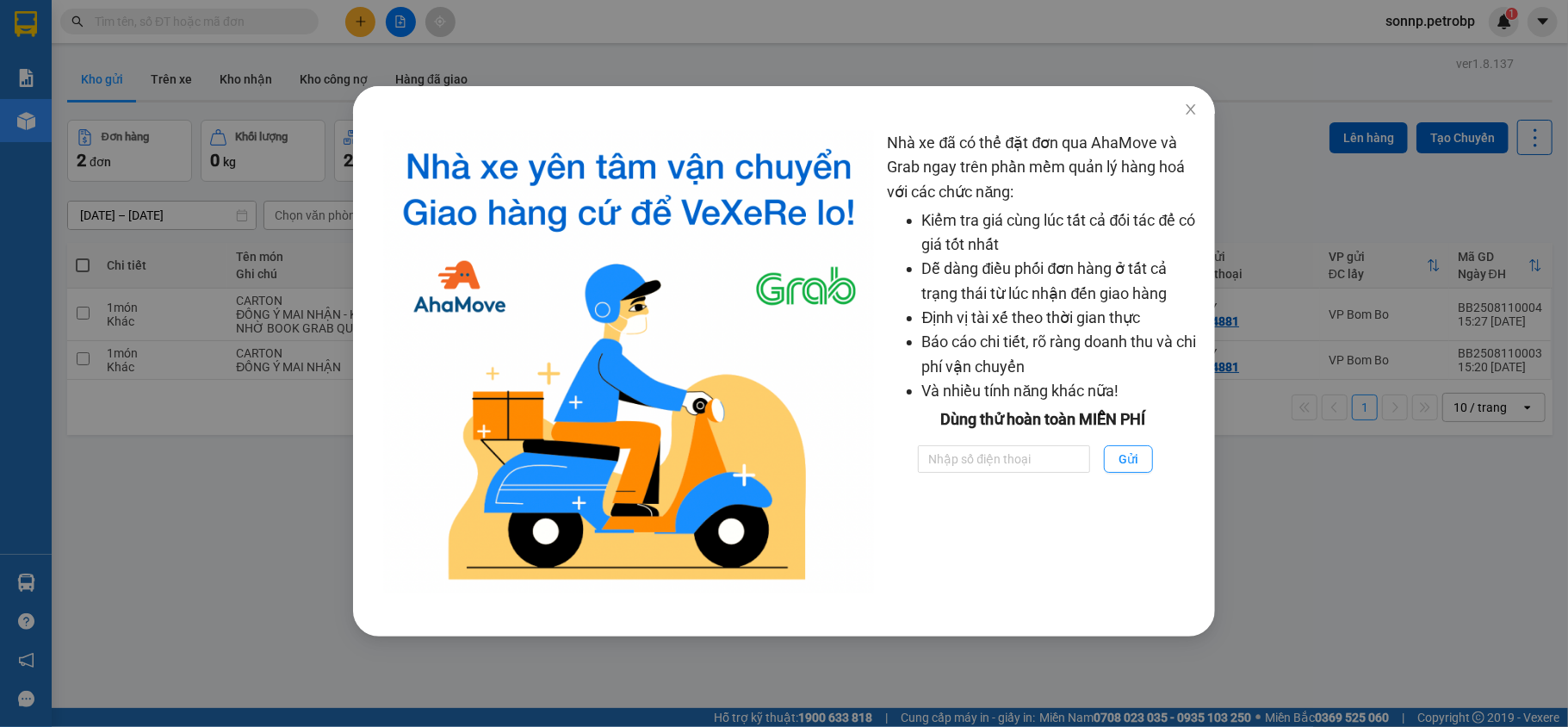
click at [962, 124] on div "Nhà xe đã có thể đặt đơn qua AhaMove và Grab ngay trên phần mềm quản lý hàng ho…" at bounding box center [784, 375] width 863 height 523
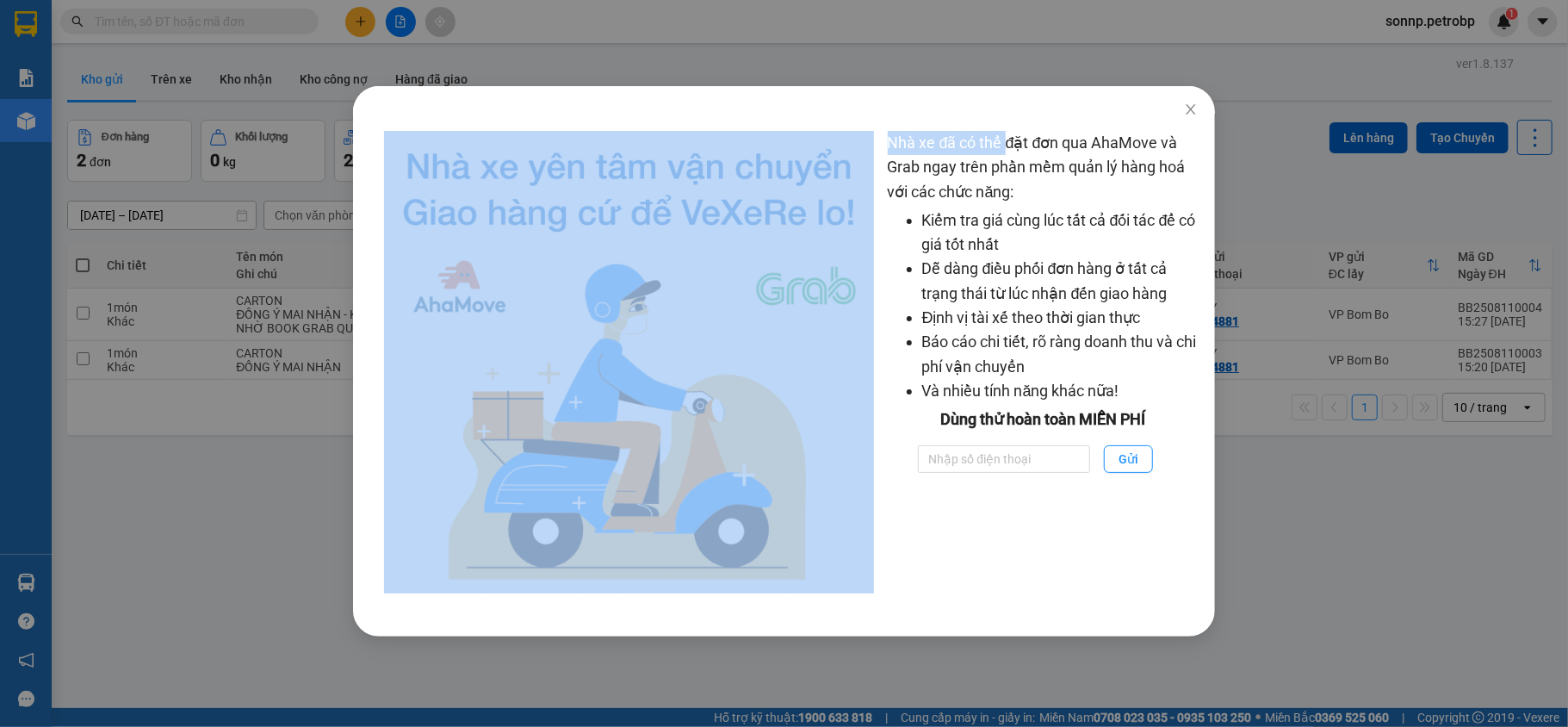
drag, startPoint x: 1013, startPoint y: 104, endPoint x: 1010, endPoint y: 139, distance: 35.1
click at [1010, 139] on div "Nhà xe đã có thể đặt đơn qua AhaMove và Grab ngay trên phần mềm quản lý hàng ho…" at bounding box center [784, 361] width 863 height 550
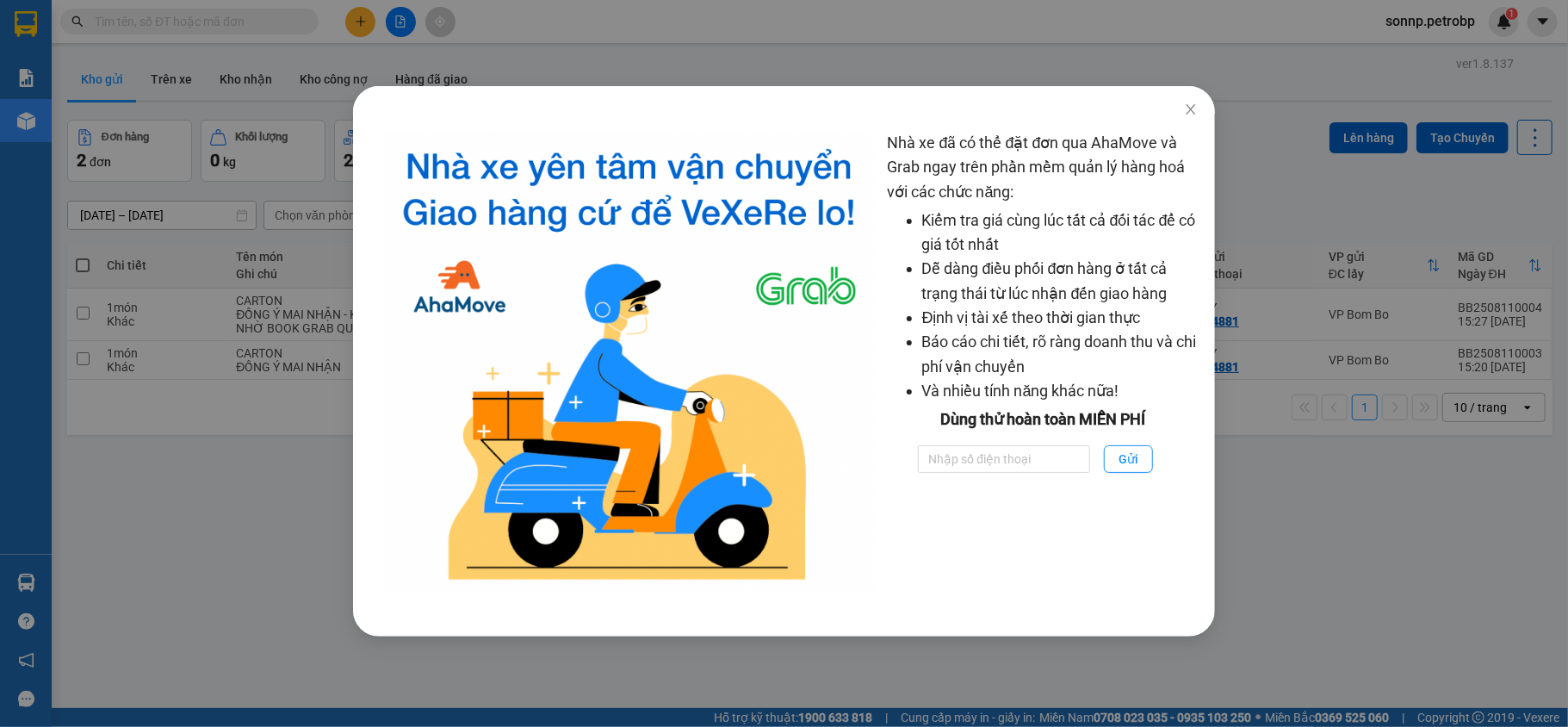
click at [1027, 111] on div at bounding box center [784, 100] width 863 height 28
click at [1196, 108] on icon "close" at bounding box center [1190, 109] width 14 height 14
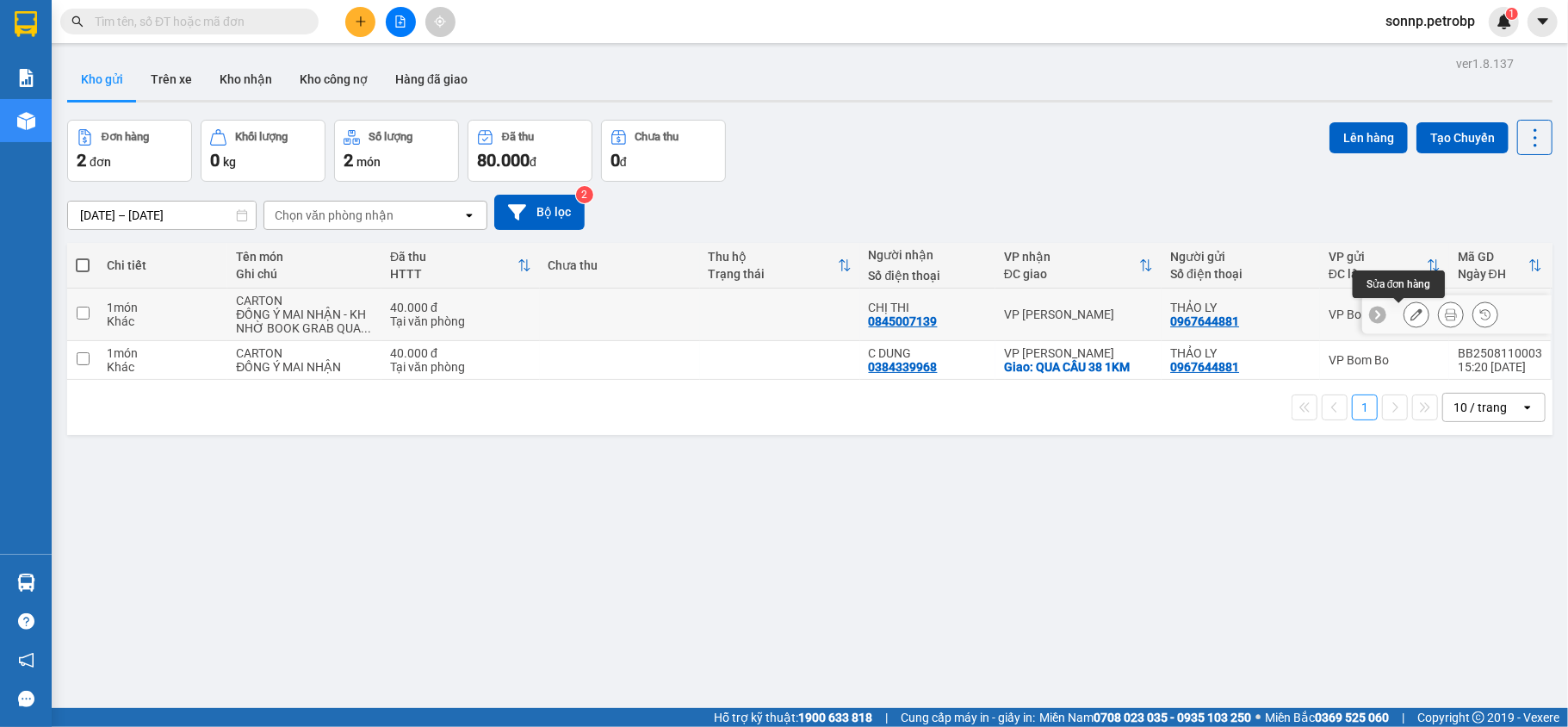
click at [1410, 319] on icon at bounding box center [1416, 315] width 12 height 12
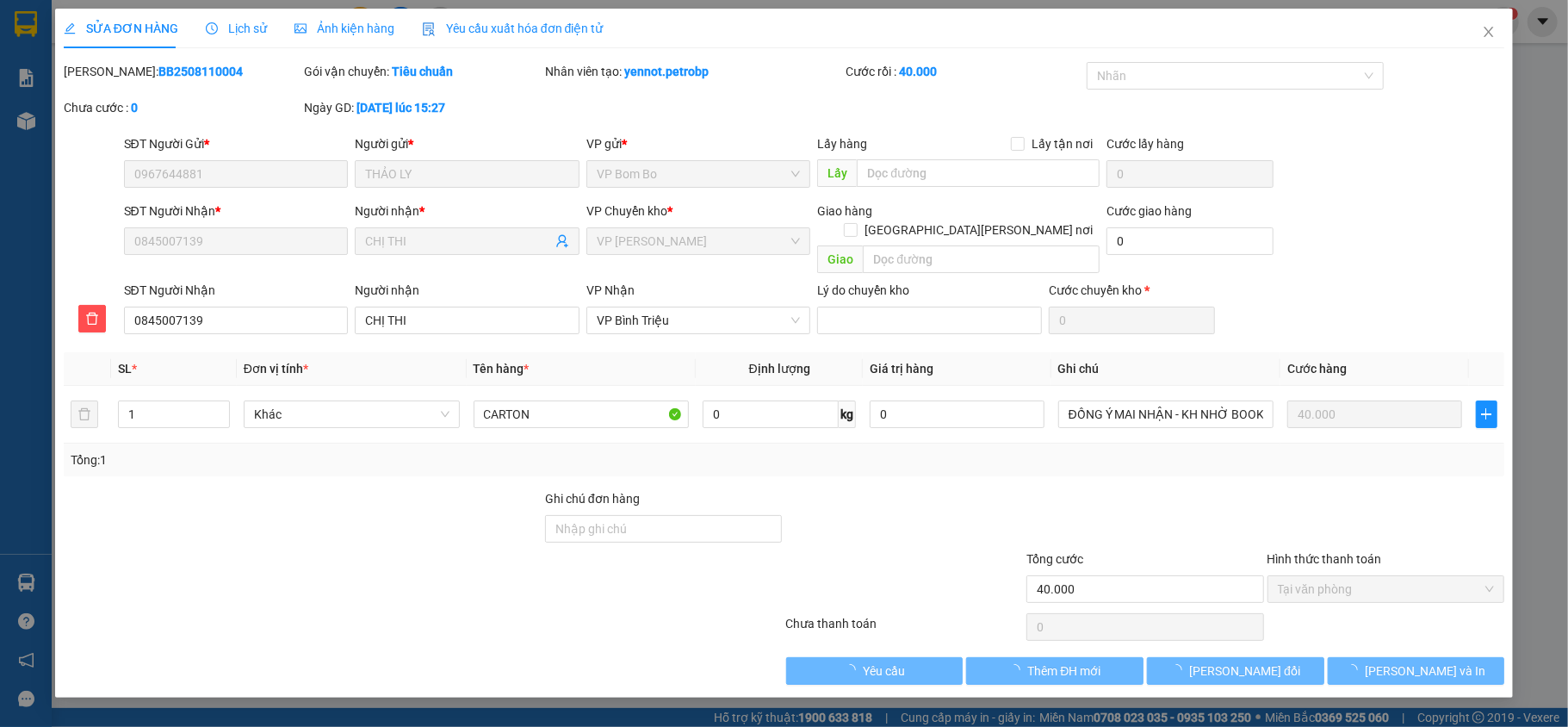
type input "0967644881"
type input "THẢO LY"
type input "0845007139"
type input "CHỊ THI"
type input "40.000"
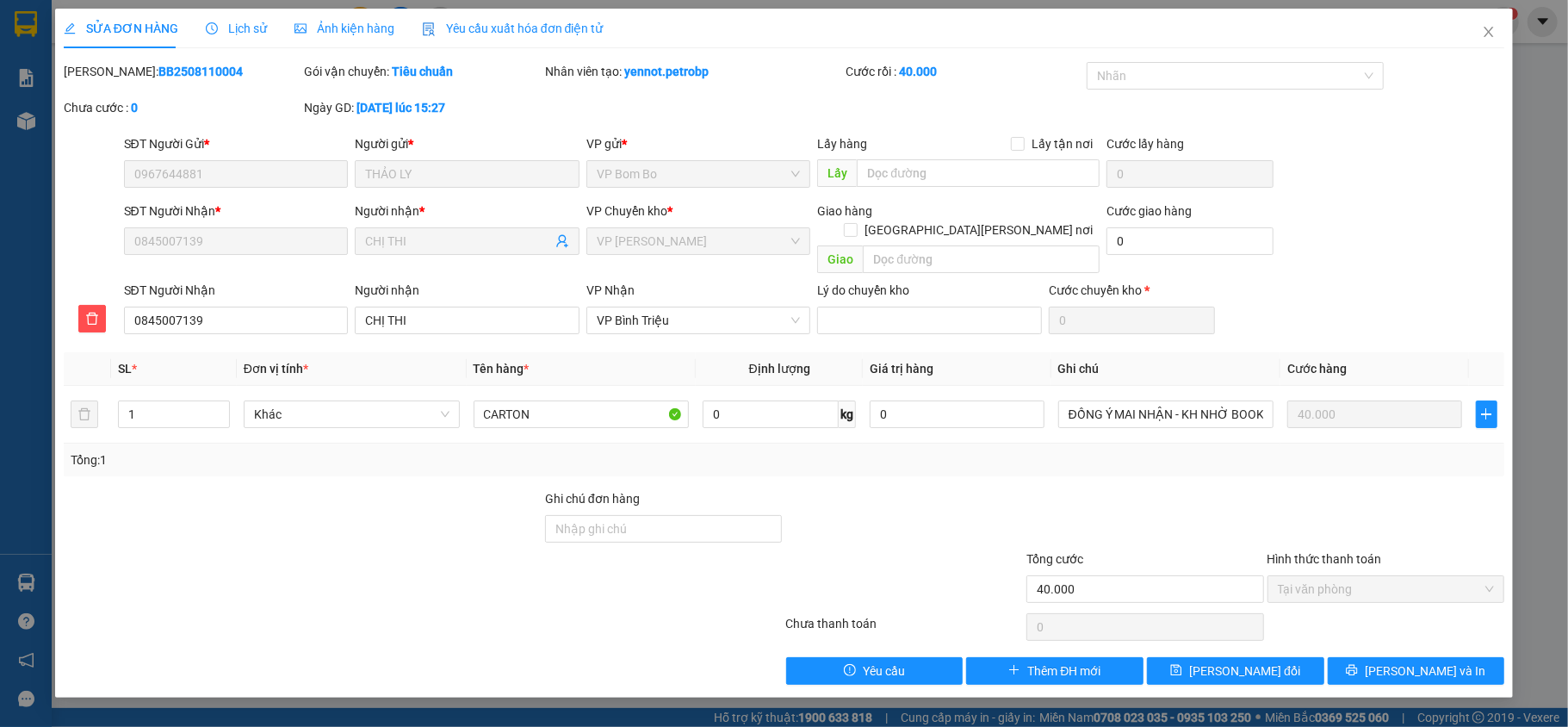
drag, startPoint x: 217, startPoint y: 73, endPoint x: 107, endPoint y: 67, distance: 110.2
click at [107, 67] on div "Mã ĐH: BB2508110004" at bounding box center [182, 71] width 238 height 19
copy b "BB2508110004"
click at [1478, 28] on span "Close" at bounding box center [1488, 33] width 48 height 48
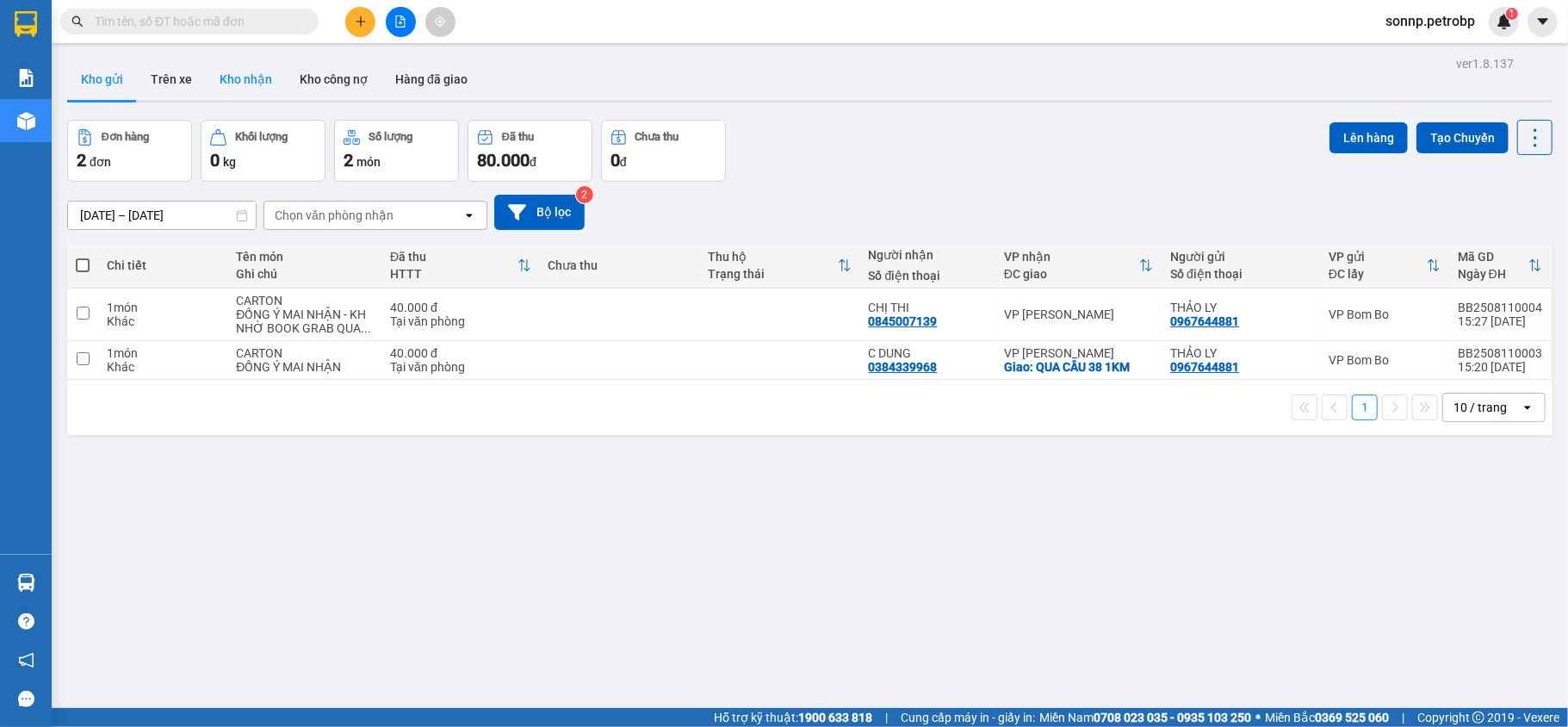
click at [243, 79] on button "Kho nhận" at bounding box center [246, 79] width 80 height 41
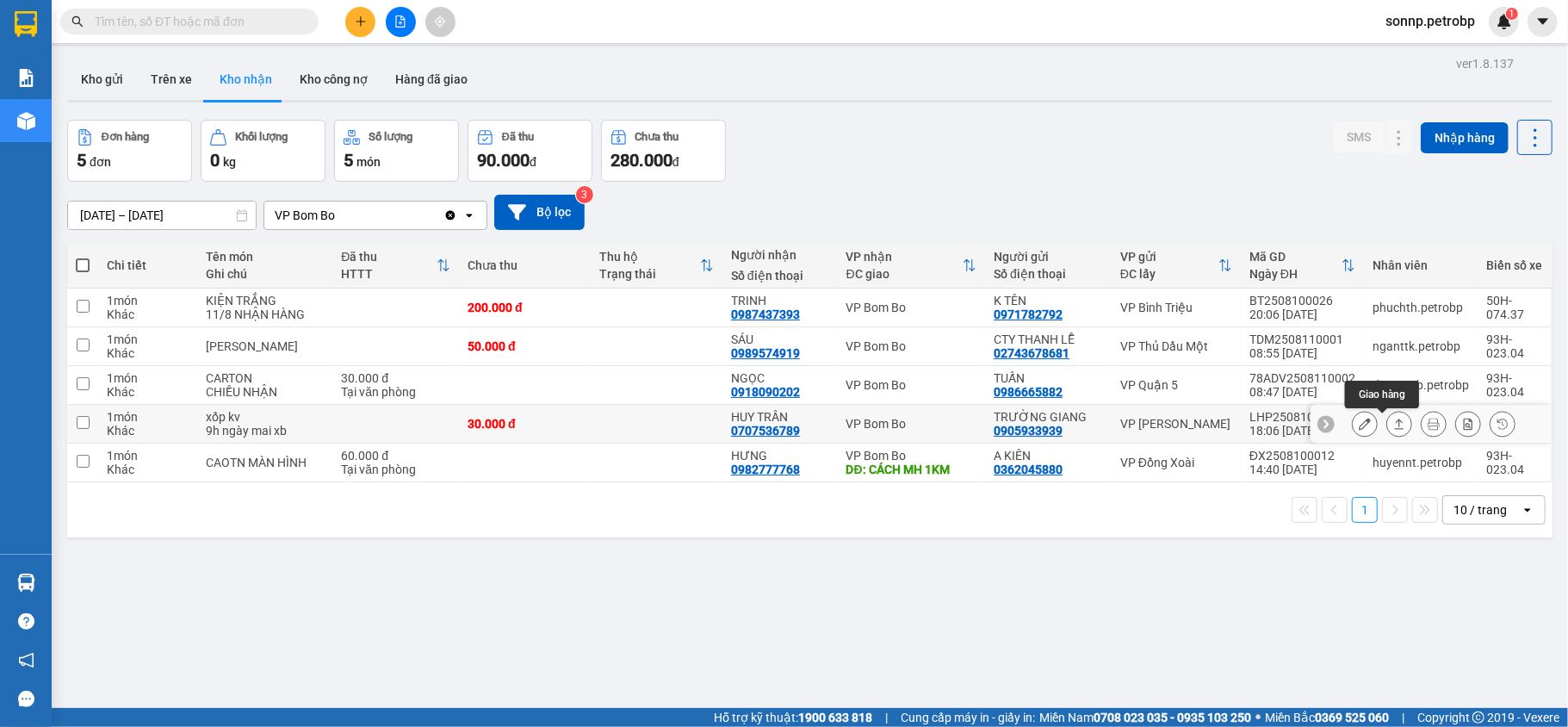
click at [1392, 428] on icon at bounding box center [1398, 423] width 12 height 12
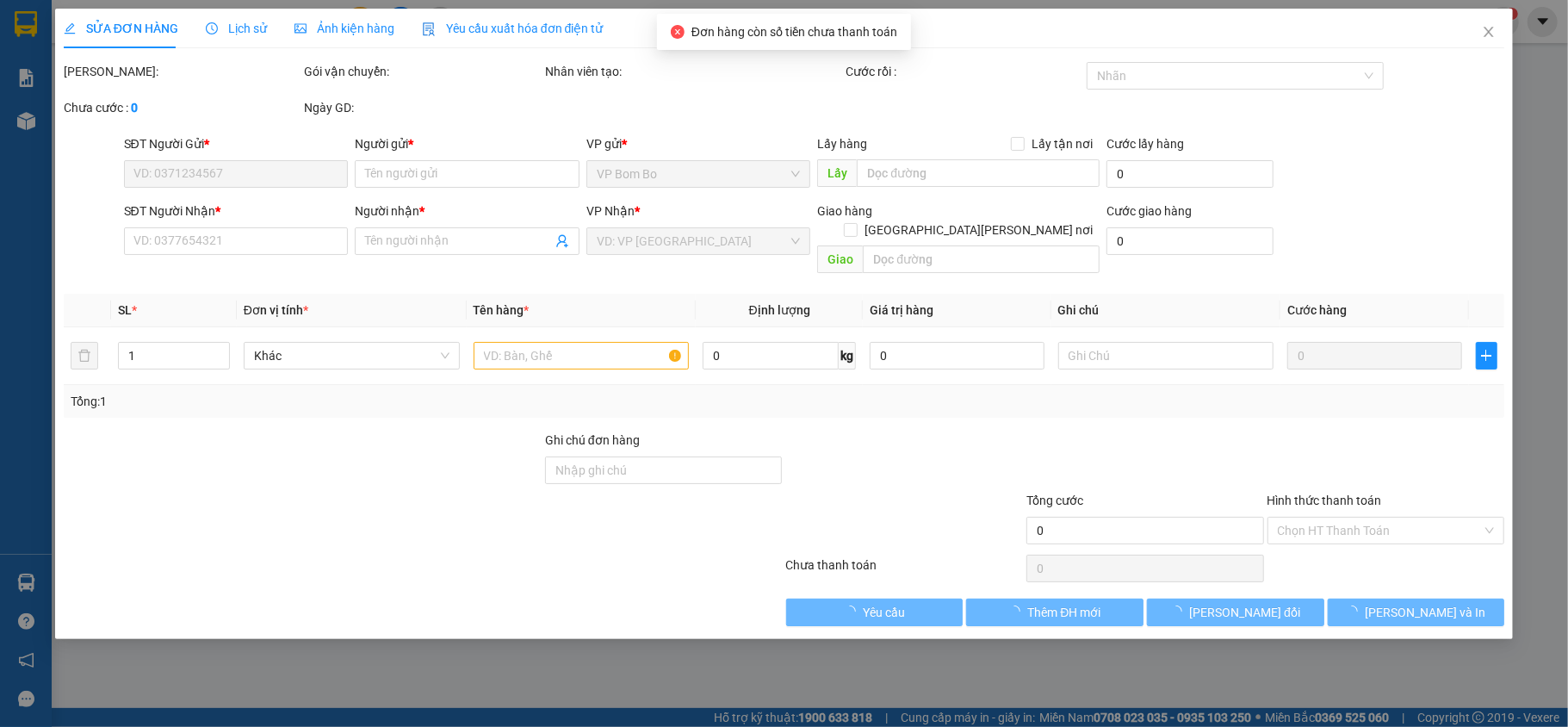
type input "0905933939"
type input "TRƯỜNG GIANG"
type input "0707536789"
type input "HUY TRẦN"
type input "30.000"
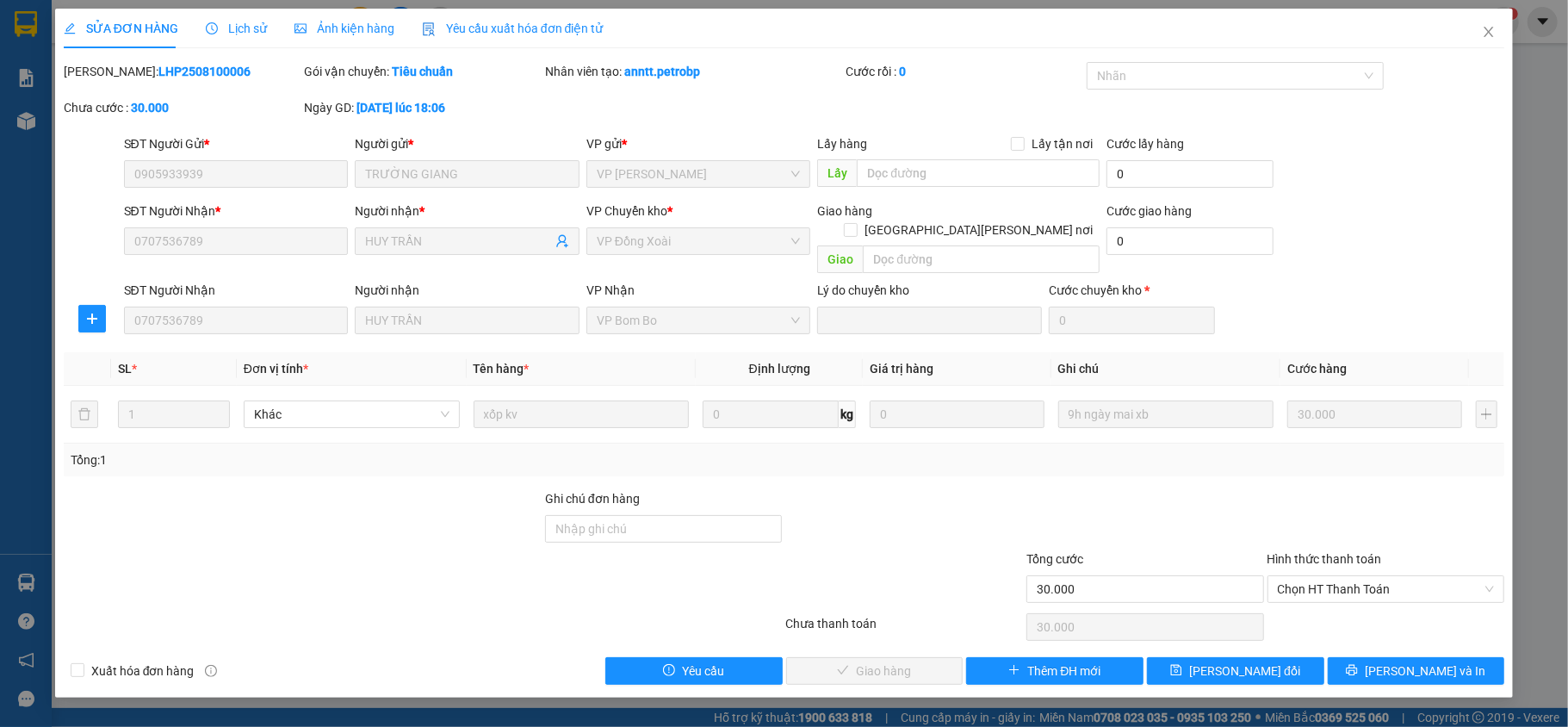
drag, startPoint x: 207, startPoint y: 65, endPoint x: 105, endPoint y: 67, distance: 102.0
click at [105, 67] on div "Mã ĐH: LHP2508100006" at bounding box center [182, 71] width 238 height 19
copy b "LHP2508100006"
click at [1391, 576] on span "Chọn HT Thanh Toán" at bounding box center [1386, 589] width 217 height 26
click at [1357, 604] on div "Tại văn phòng" at bounding box center [1386, 606] width 217 height 19
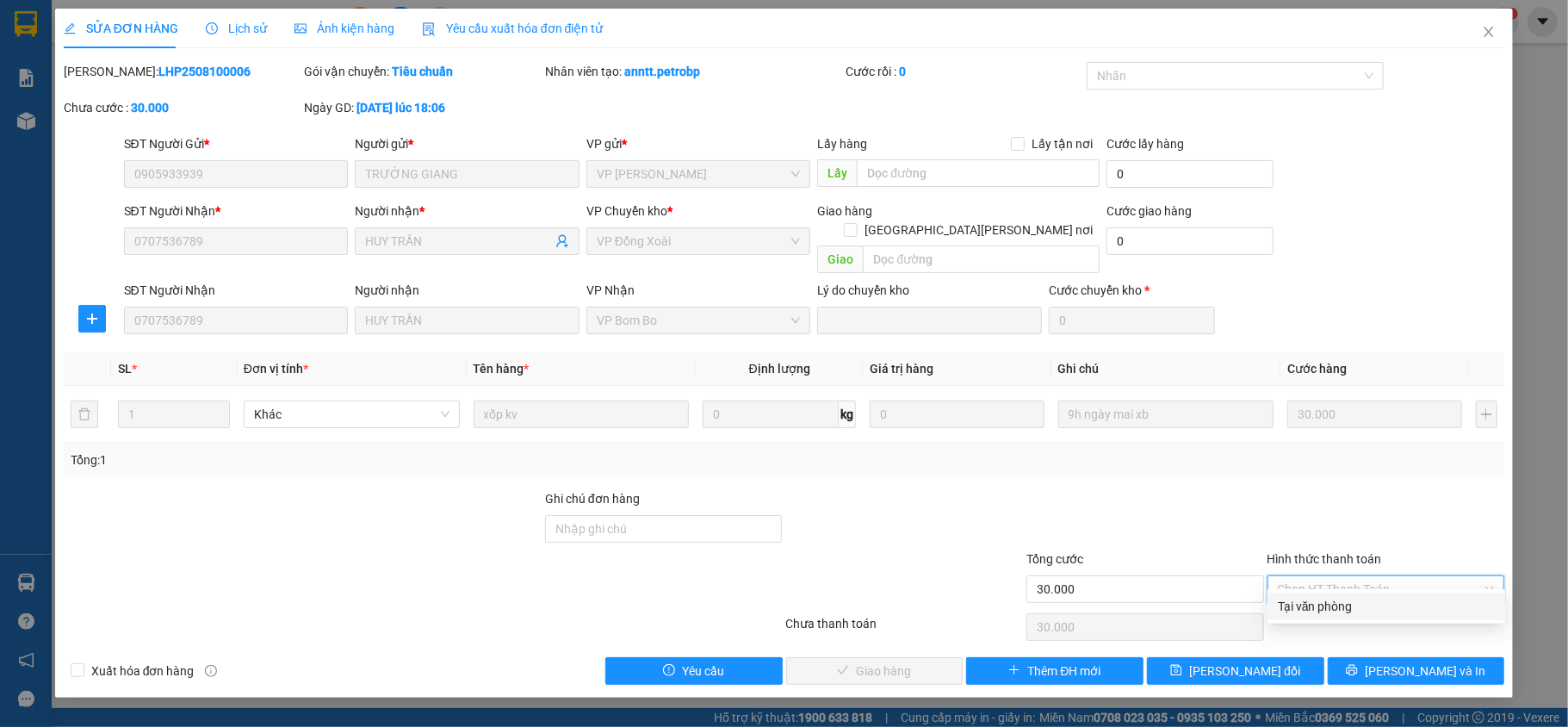
type input "0"
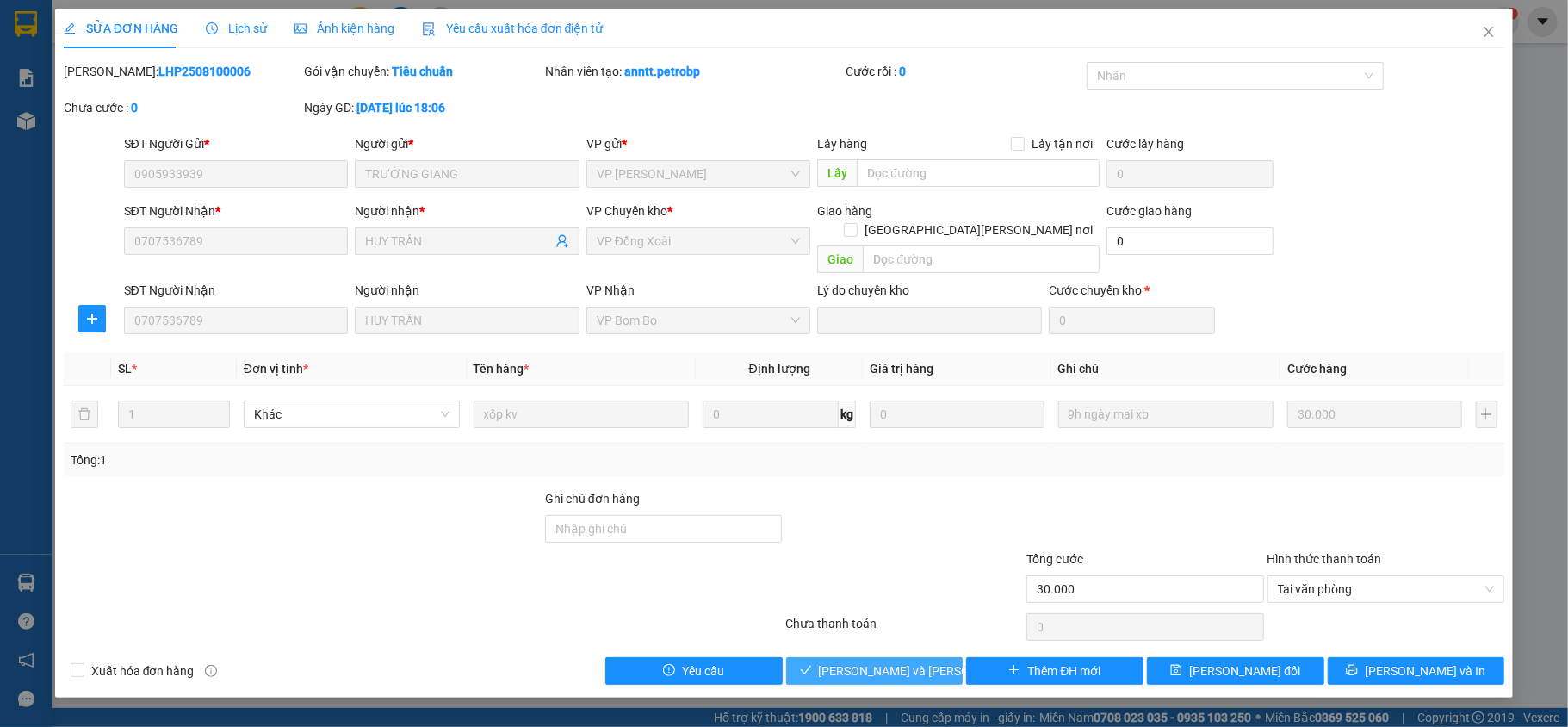
click at [909, 661] on span "Lưu và Giao hàng" at bounding box center [935, 670] width 233 height 19
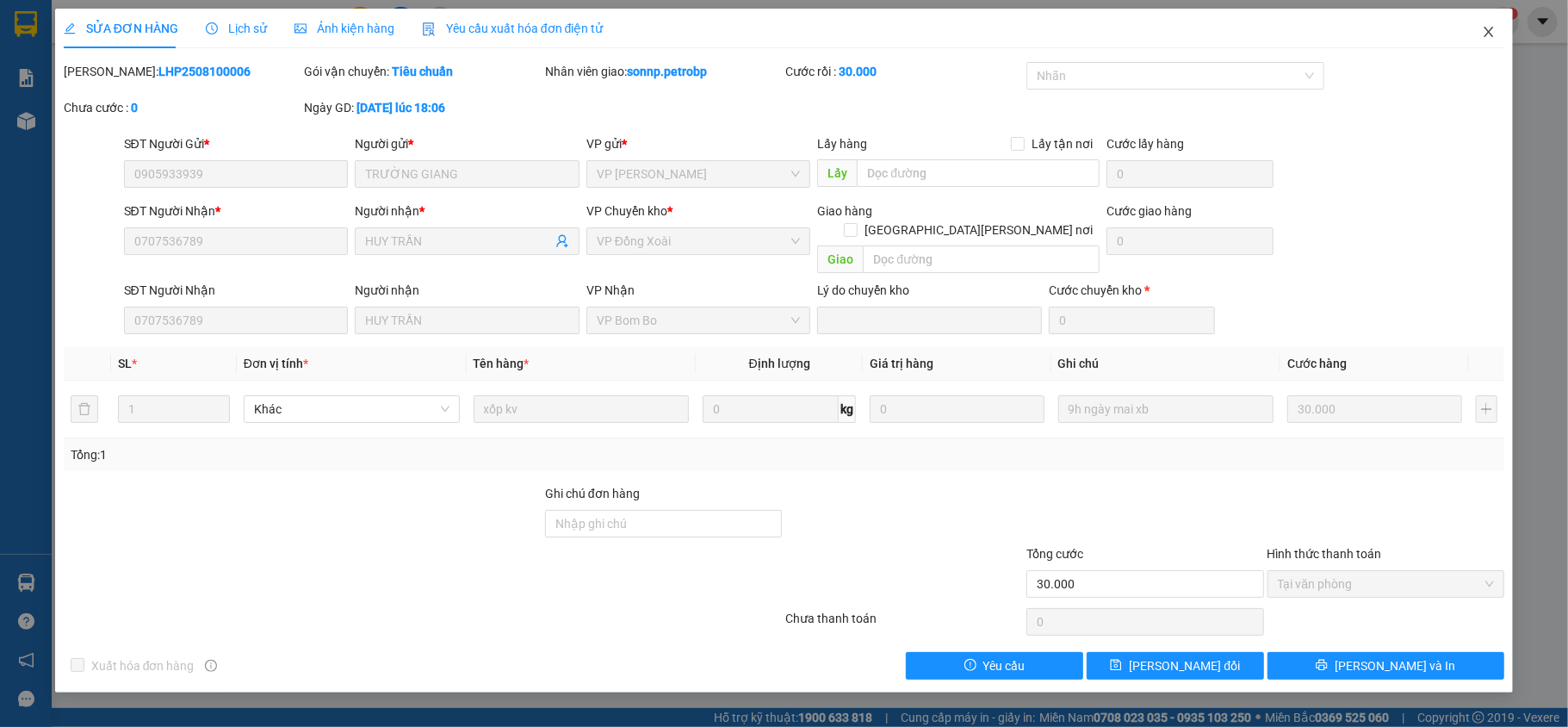
click at [1484, 36] on icon "close" at bounding box center [1488, 32] width 14 height 14
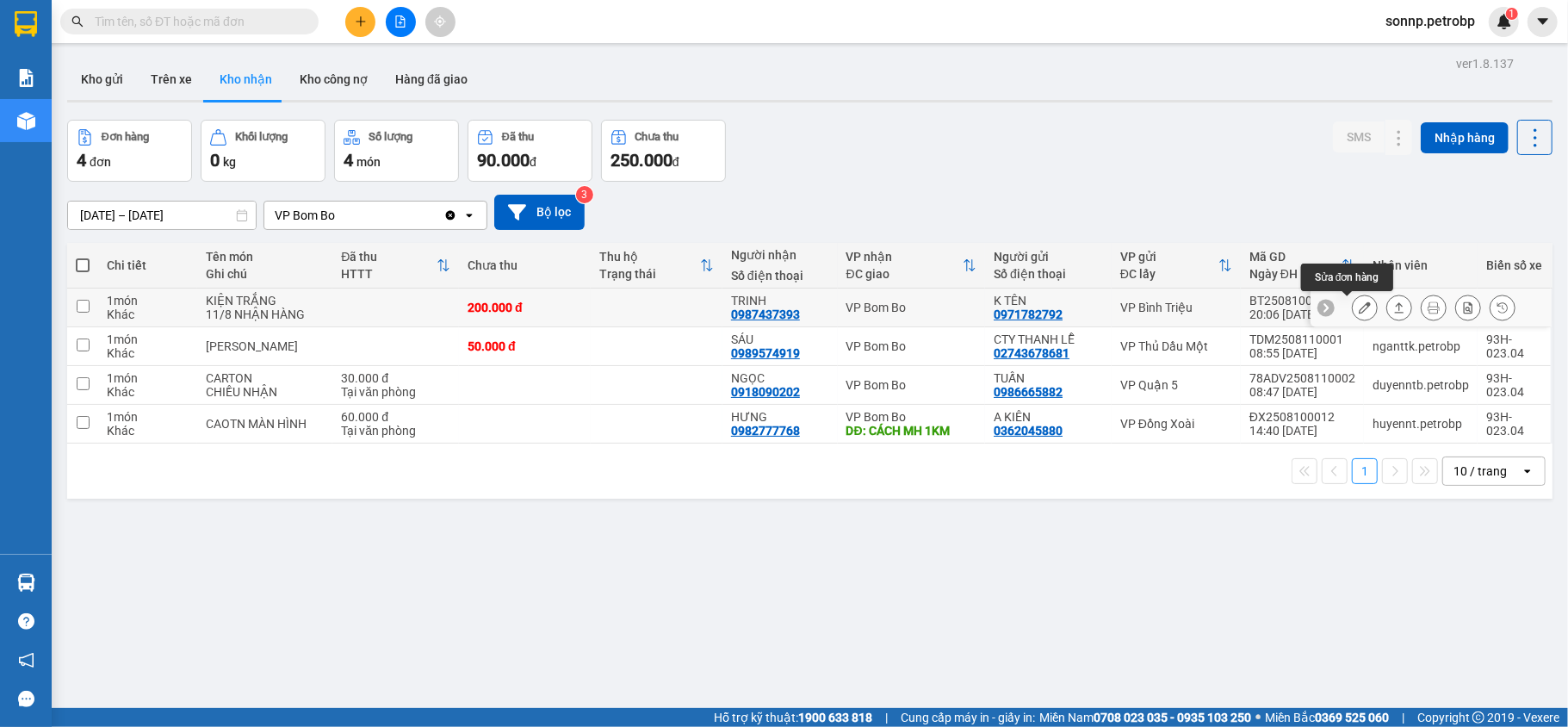
click at [1358, 307] on icon at bounding box center [1364, 308] width 12 height 12
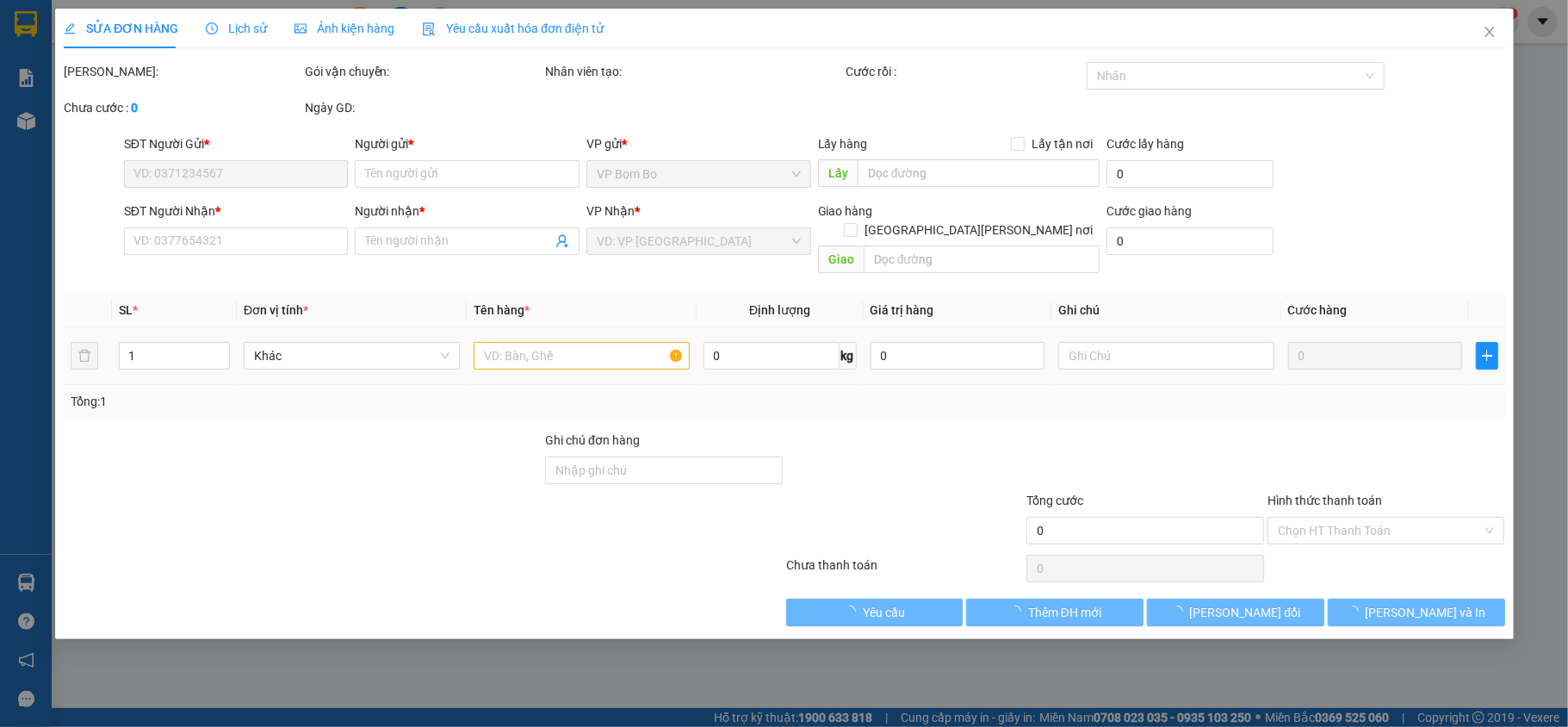
type input "0971782792"
type input "K TÊN"
type input "0987437393"
type input "TRINH"
type input "200.000"
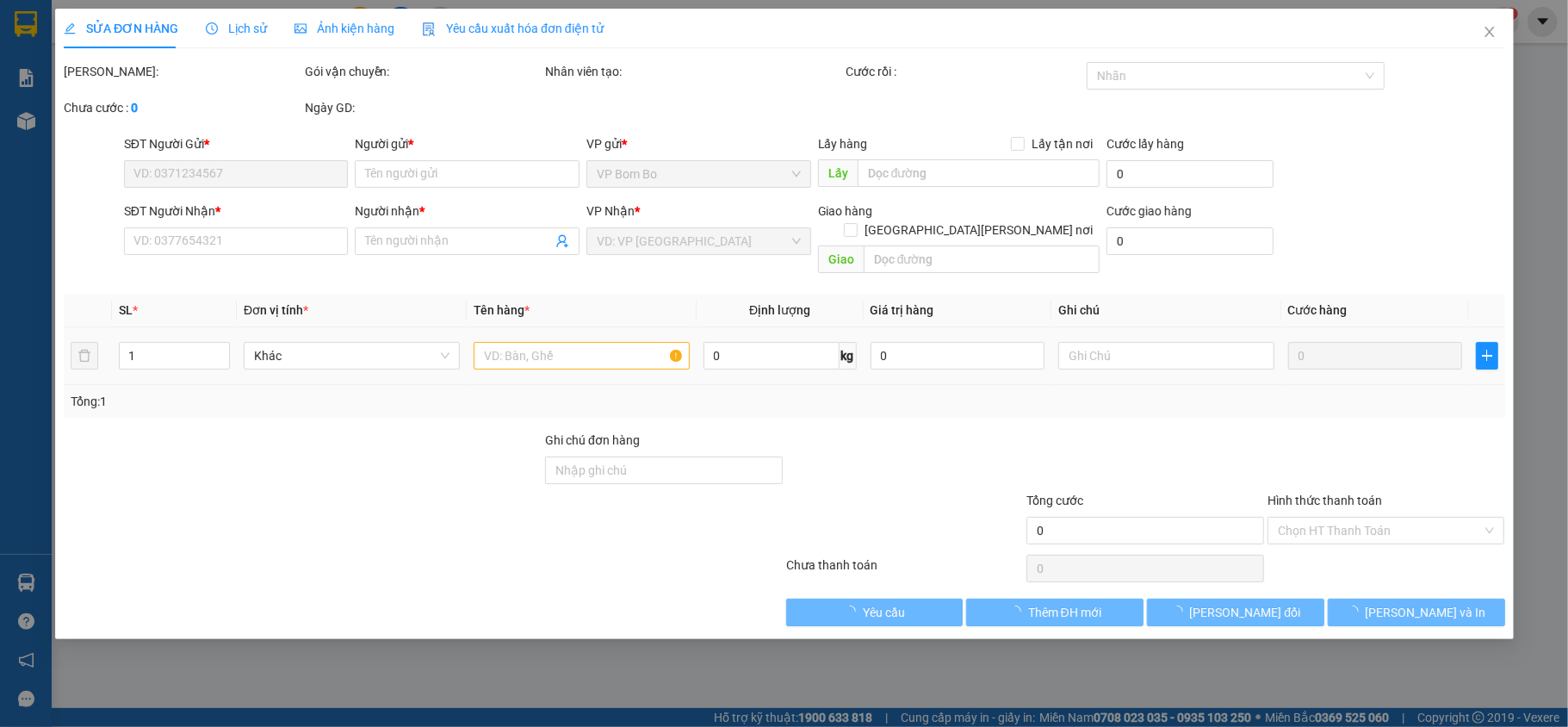
type input "200.000"
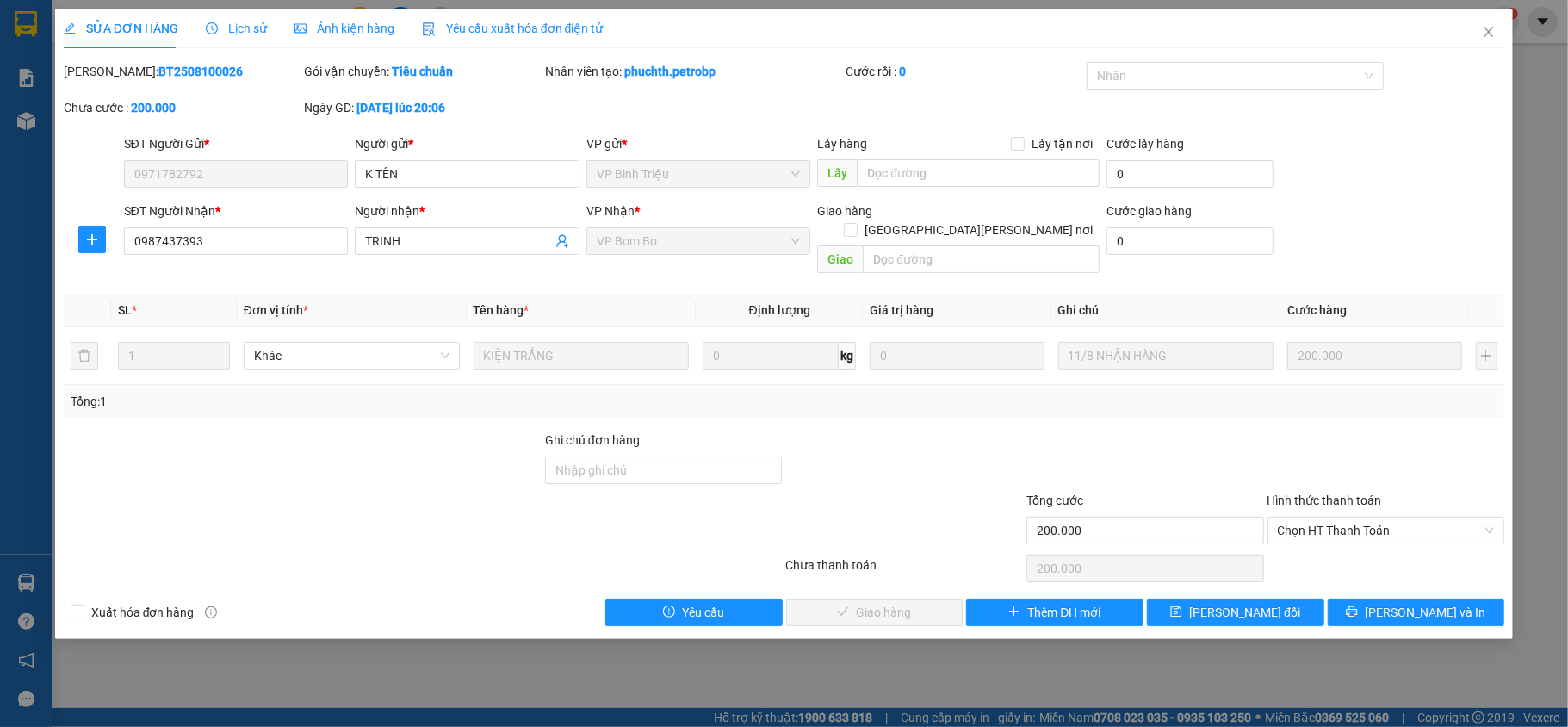
click at [959, 430] on div at bounding box center [903, 460] width 241 height 60
click at [1488, 41] on span "Close" at bounding box center [1488, 33] width 48 height 48
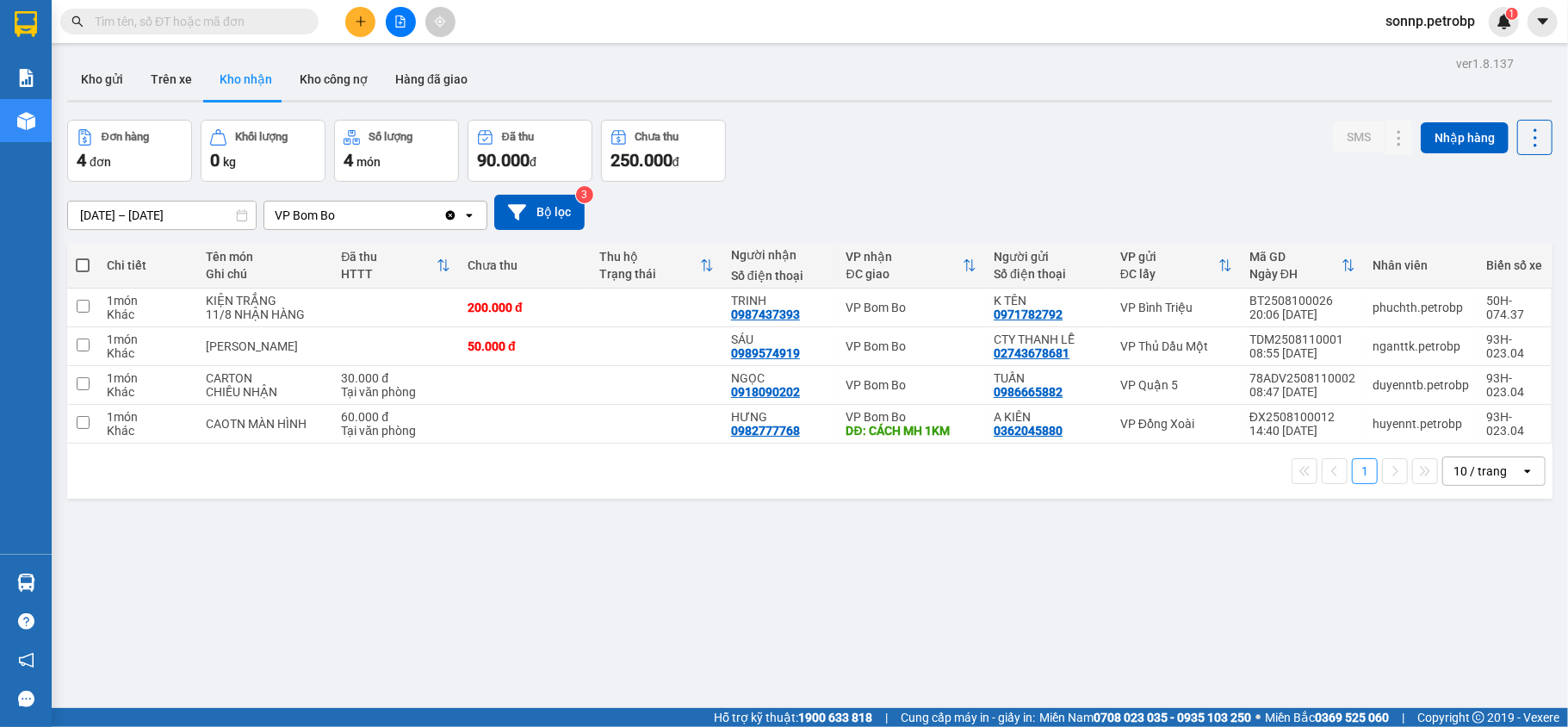
click at [923, 591] on div "ver 1.8.137 Kho gửi Trên xe Kho nhận Kho công nợ Hàng đã giao Đơn hàng 4 đơn Kh…" at bounding box center [810, 414] width 1499 height 727
drag, startPoint x: 790, startPoint y: 314, endPoint x: 711, endPoint y: 315, distance: 79.0
click at [722, 315] on td "TRINH 0987437393" at bounding box center [779, 307] width 115 height 38
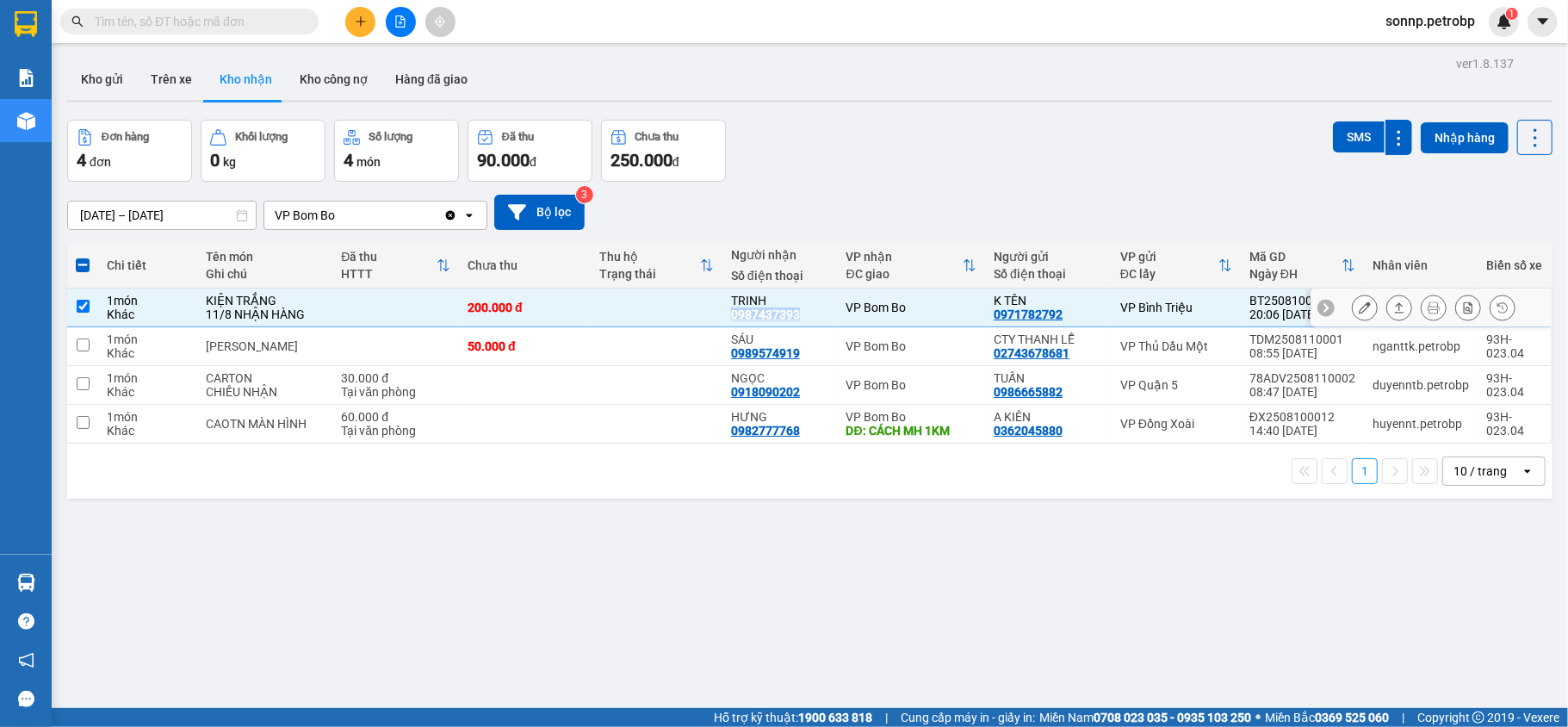
copy div "0987437393"
click at [83, 322] on td at bounding box center [82, 307] width 31 height 38
checkbox input "false"
